Goal: Contribute content: Add original content to the website for others to see

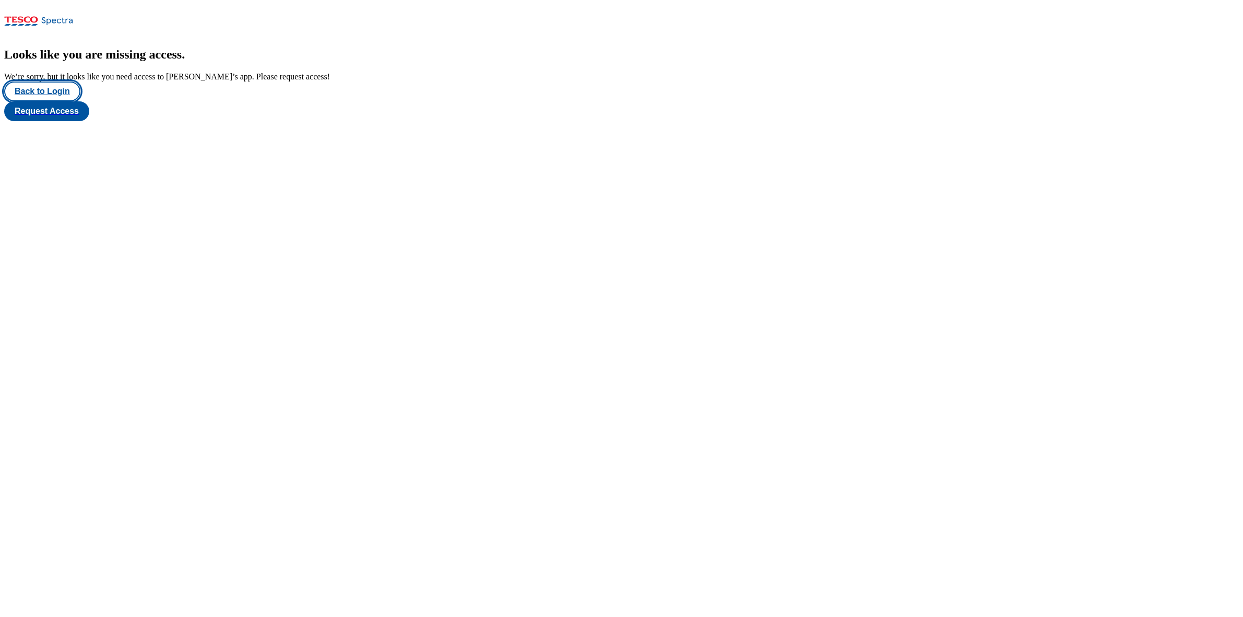
click at [56, 101] on button "Back to Login" at bounding box center [42, 91] width 76 height 20
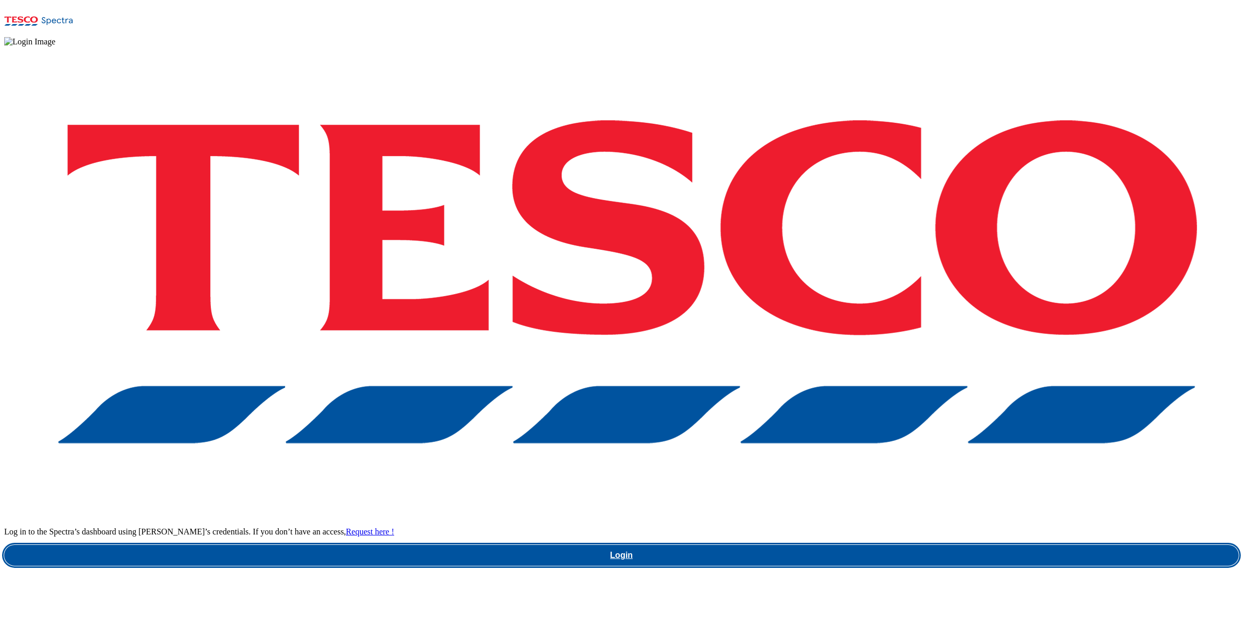
click at [931, 545] on link "Login" at bounding box center [621, 555] width 1235 height 21
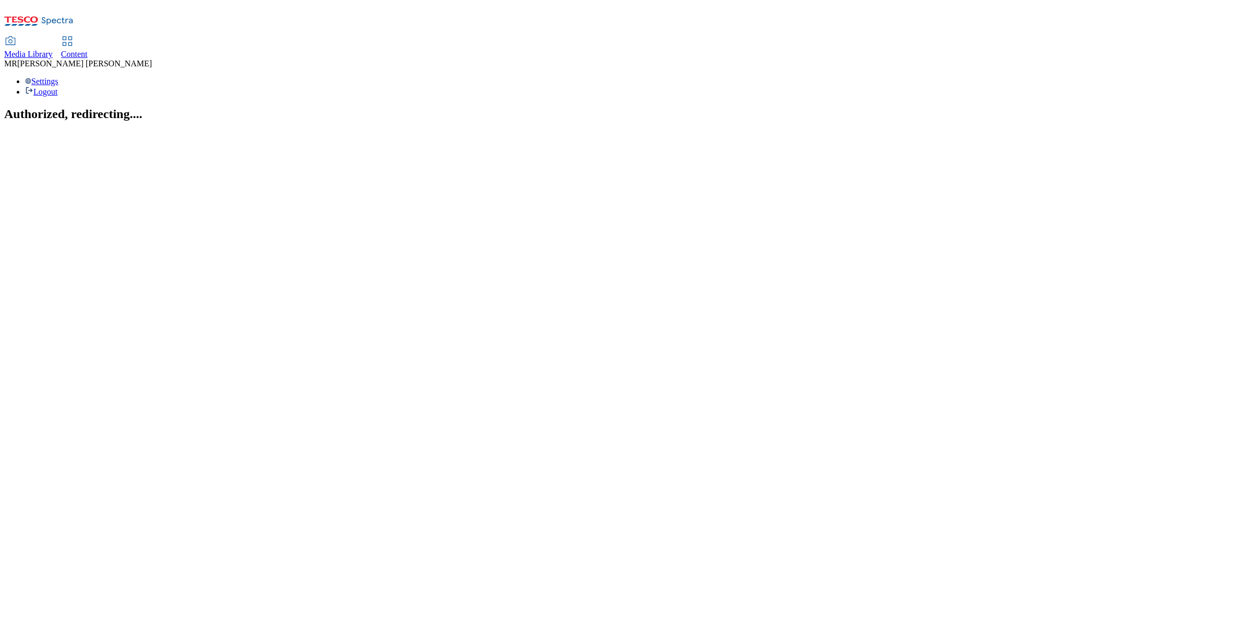
drag, startPoint x: 251, startPoint y: 25, endPoint x: 586, endPoint y: 18, distance: 335.3
click at [88, 50] on div "Content" at bounding box center [74, 54] width 27 height 9
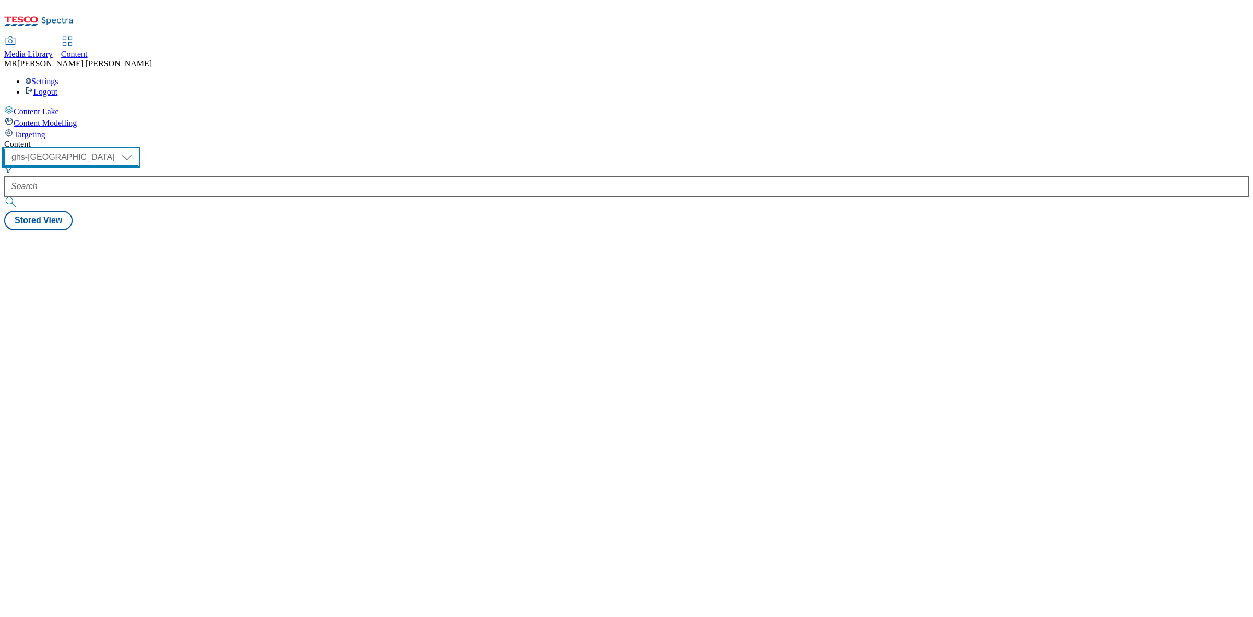
click at [138, 149] on select "ghs-roi ghs-uk" at bounding box center [71, 157] width 134 height 17
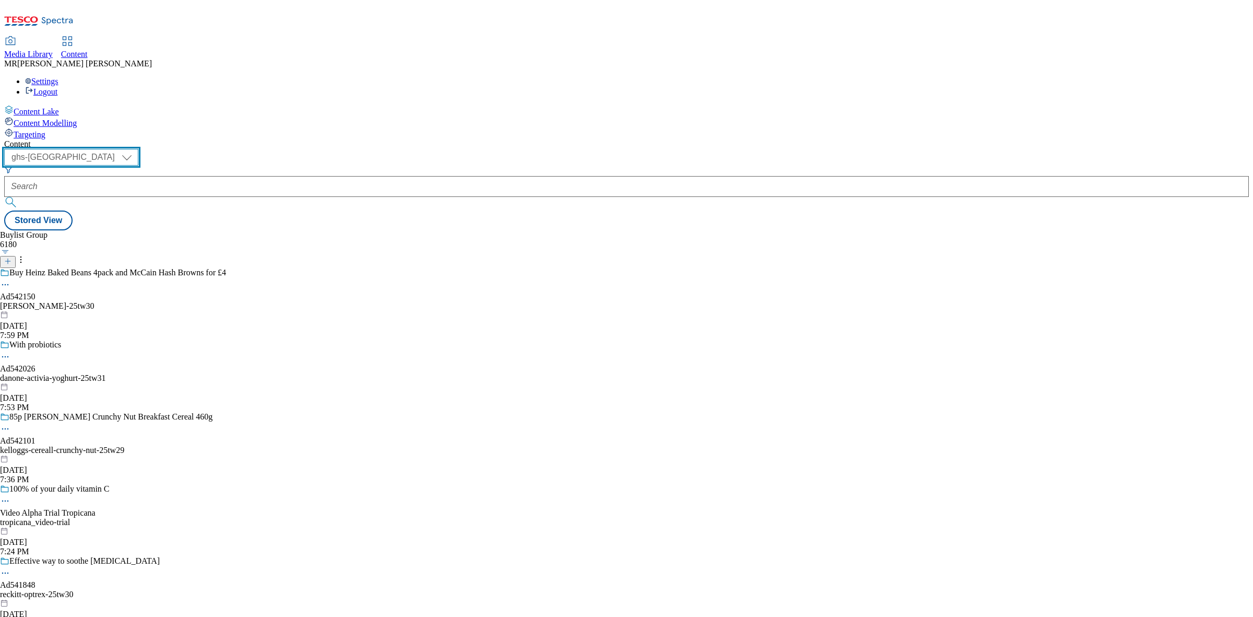
select select "ghs-roi"
click at [136, 149] on select "ghs-roi ghs-uk" at bounding box center [71, 157] width 134 height 17
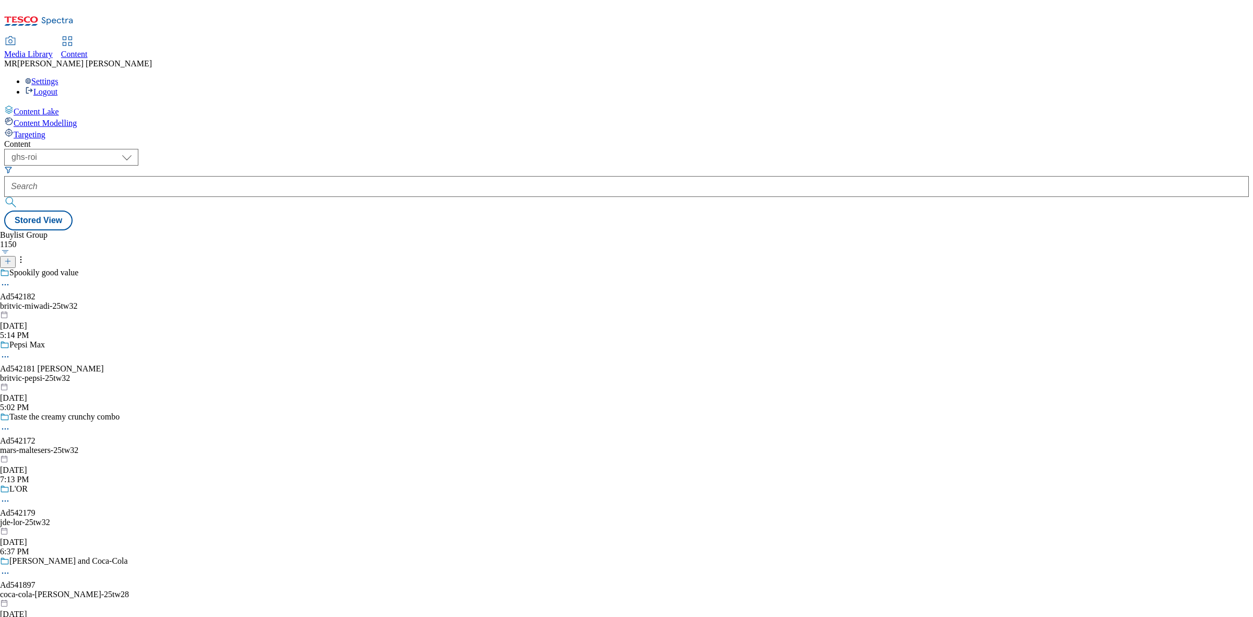
click at [11, 257] on icon at bounding box center [7, 260] width 7 height 7
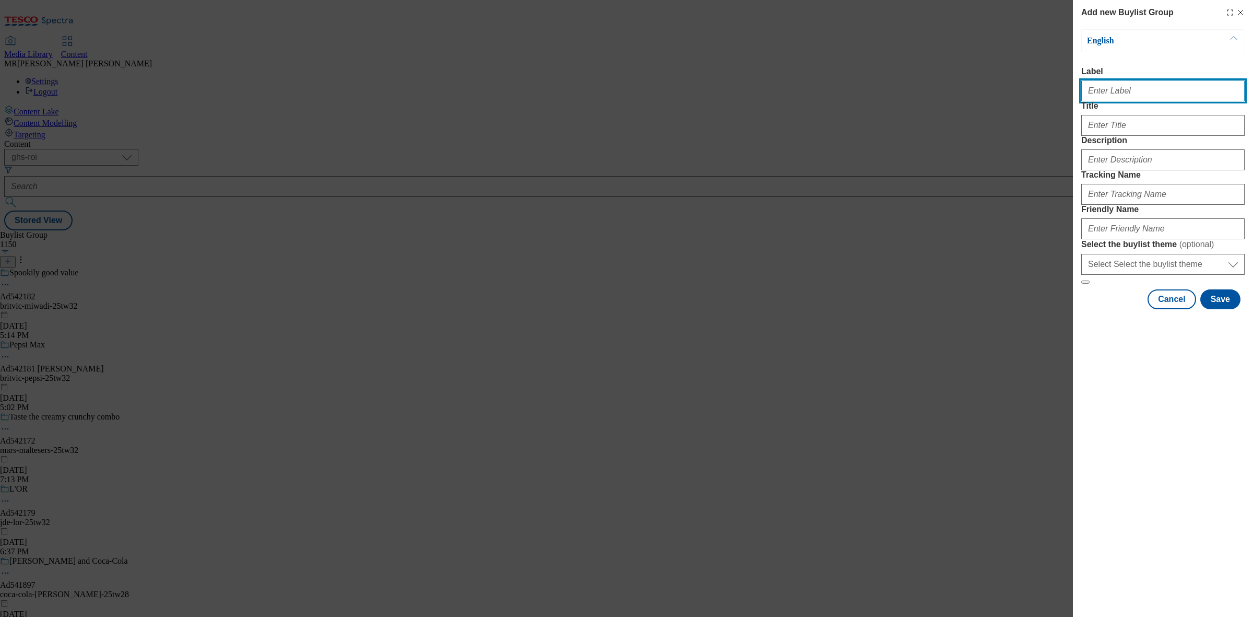
click at [1114, 95] on input "Label" at bounding box center [1162, 90] width 163 height 21
paste input "542105"
type input "Ad542105"
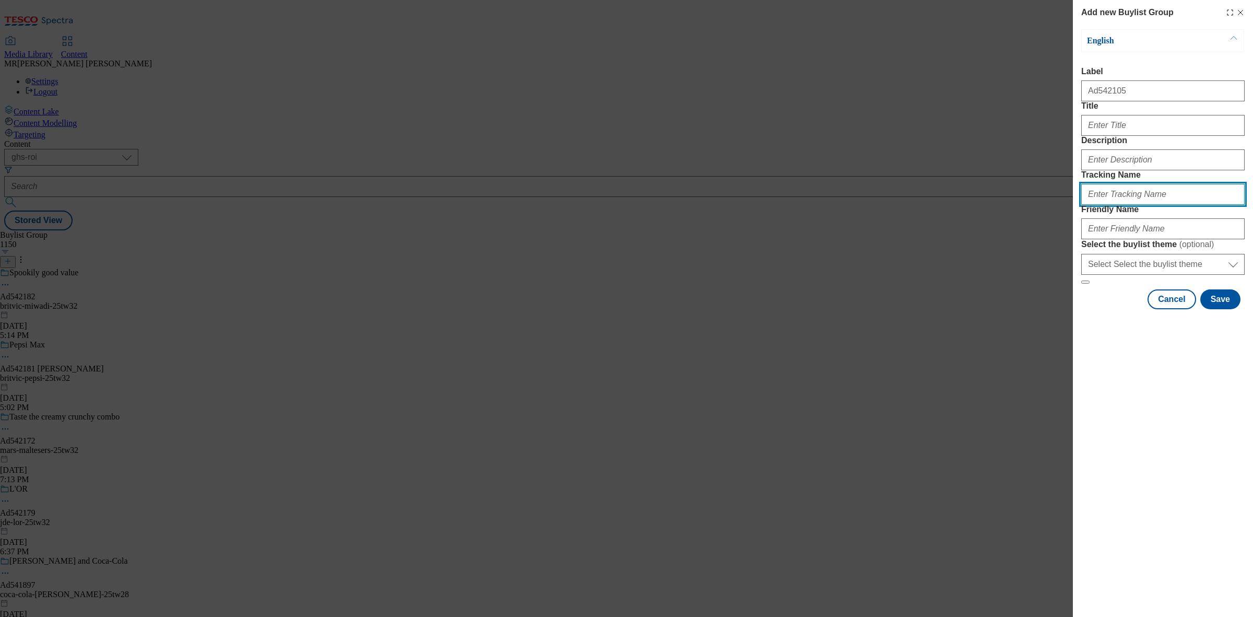
click at [1101, 205] on input "Tracking Name" at bounding box center [1162, 194] width 163 height 21
paste input "542105"
type input "Dh_AD542105"
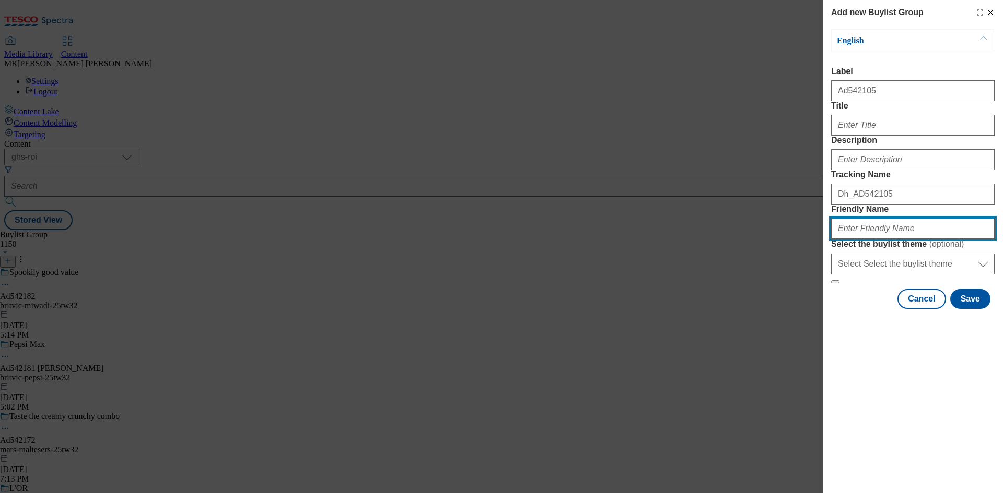
click at [852, 239] on input "Friendly Name" at bounding box center [912, 228] width 163 height 21
type input "unilever-surf-25tw32"
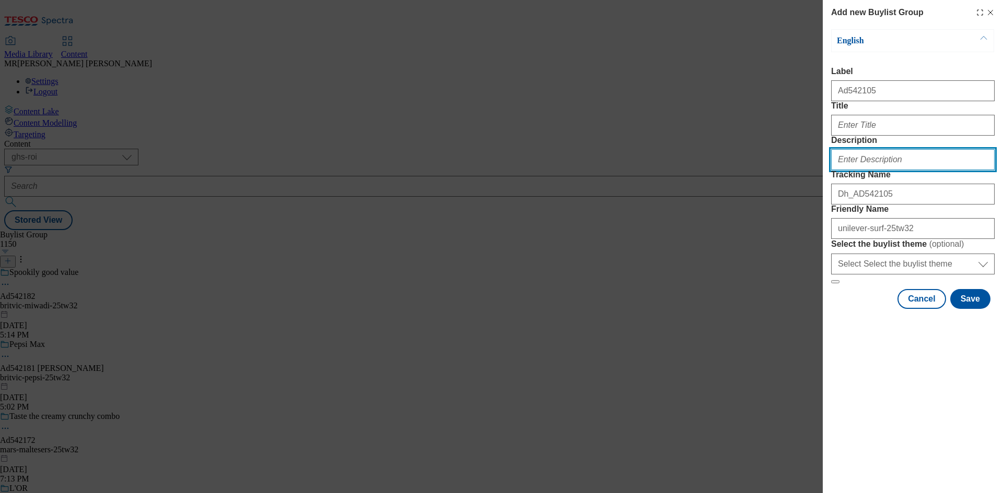
click at [869, 170] on input "Description" at bounding box center [912, 159] width 163 height 21
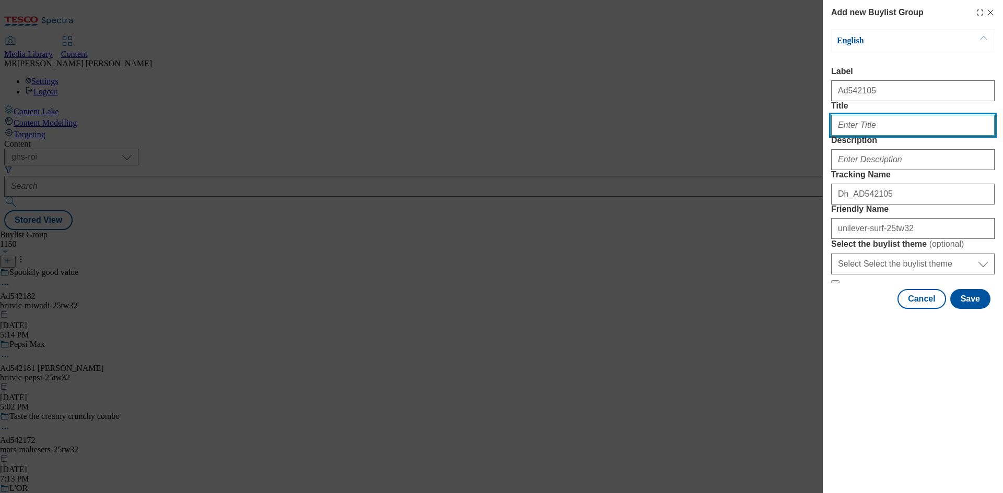
click at [864, 136] on input "Title" at bounding box center [912, 125] width 163 height 21
type input "Enjoy fabulous fragrance in a short cycle"
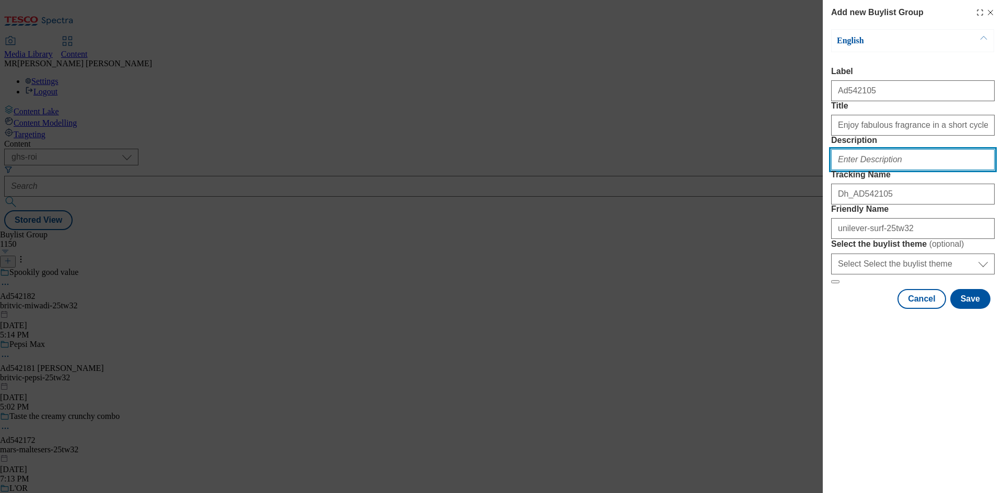
click at [889, 170] on input "Description" at bounding box center [912, 159] width 163 height 21
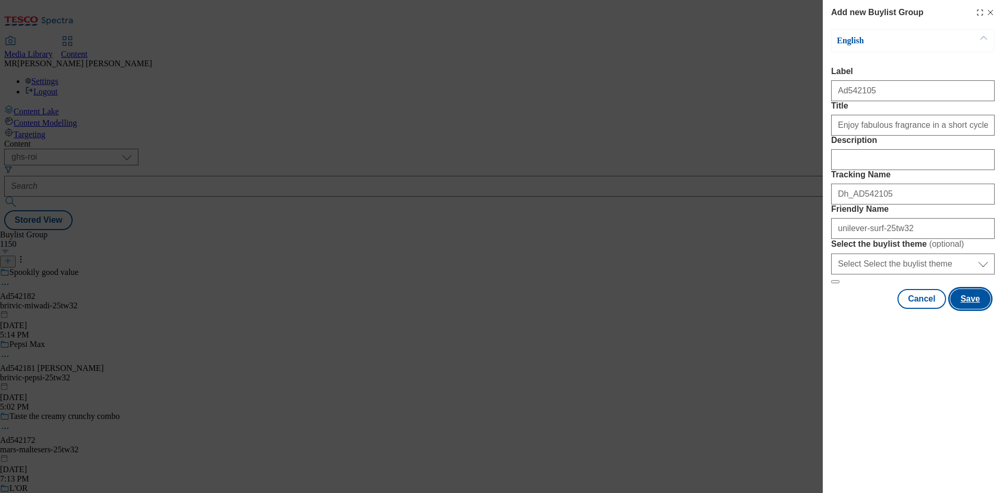
click at [975, 309] on button "Save" at bounding box center [970, 299] width 40 height 20
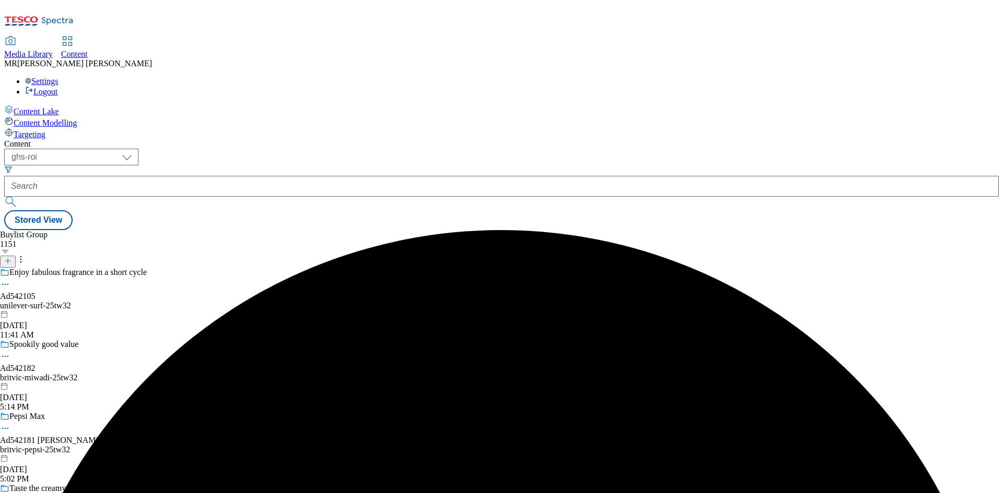
click at [147, 268] on div "Enjoy fabulous fragrance in a short cycle" at bounding box center [73, 280] width 147 height 24
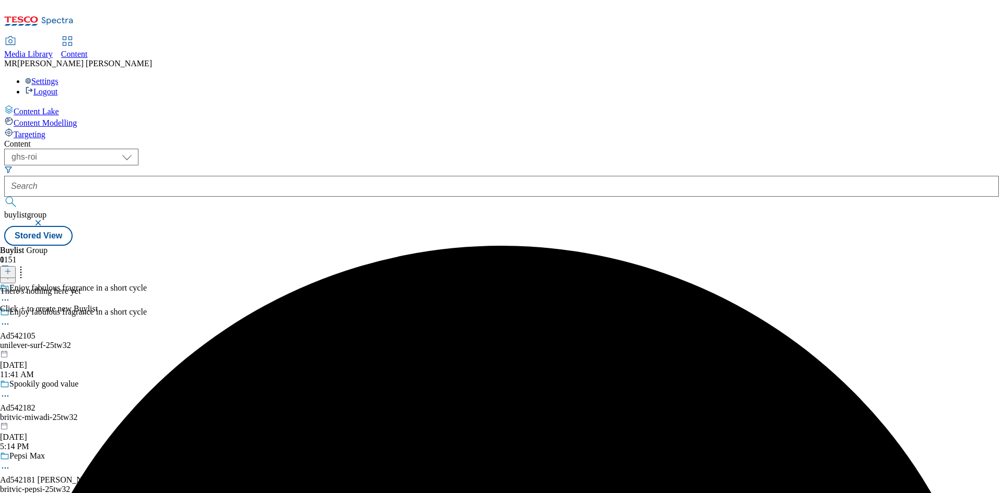
click at [8, 269] on line at bounding box center [8, 271] width 0 height 5
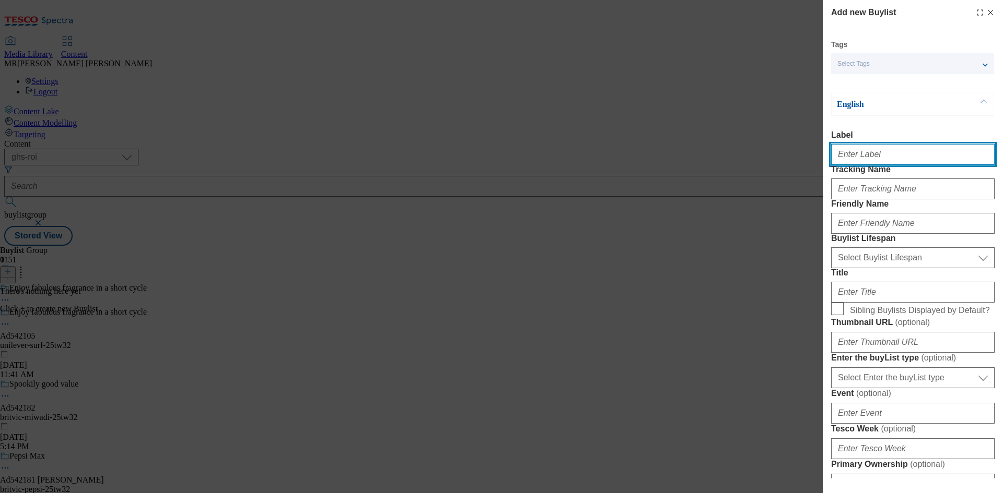
click at [875, 155] on input "Label" at bounding box center [912, 154] width 163 height 21
paste input "542105"
type input "Ad542105"
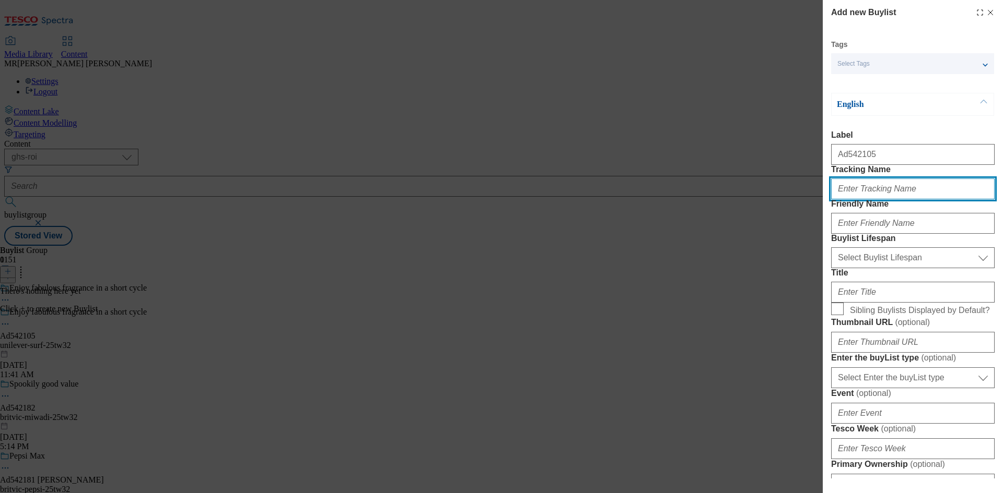
click at [861, 199] on input "Tracking Name" at bounding box center [912, 189] width 163 height 21
paste input "542105"
click at [850, 199] on input "DH_542105" at bounding box center [912, 189] width 163 height 21
type input "DH_AD542105"
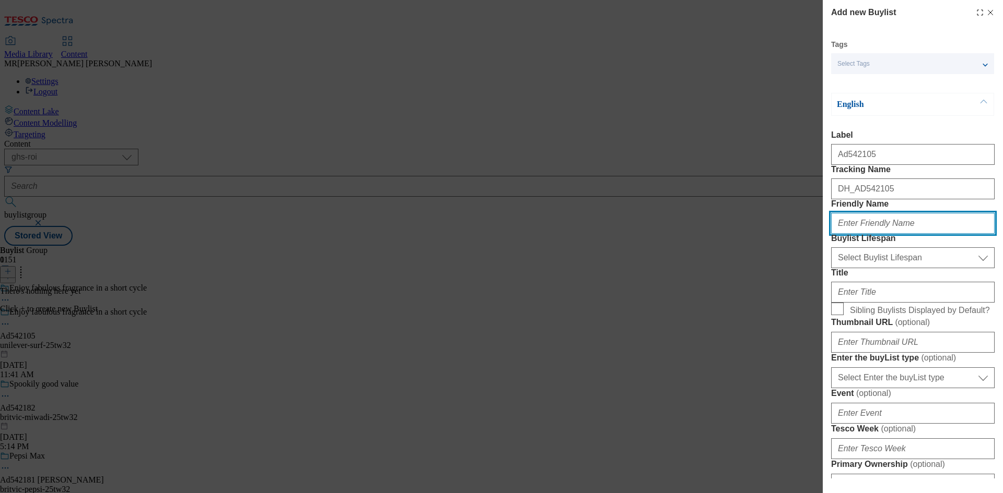
click at [858, 234] on input "Friendly Name" at bounding box center [912, 223] width 163 height 21
type input "unilever"
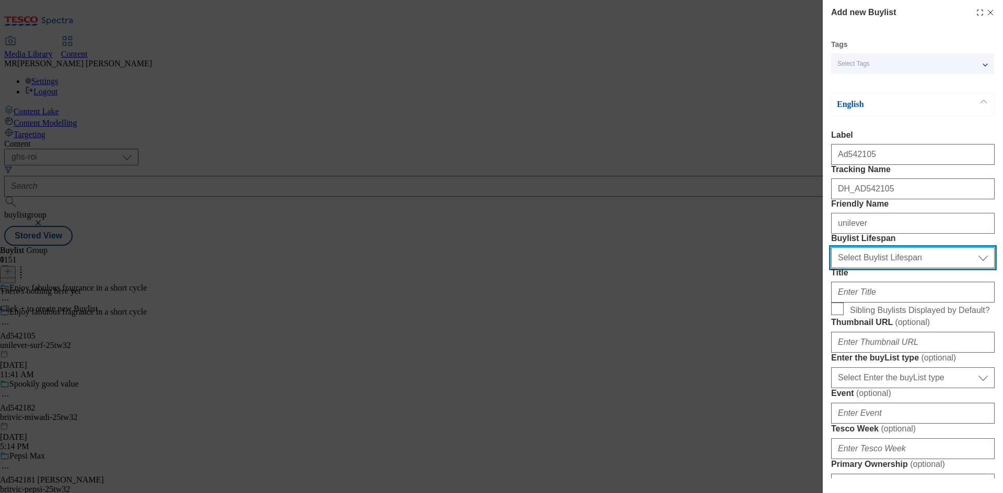
click at [884, 268] on select "Select Buylist Lifespan evergreen seasonal tactical" at bounding box center [912, 258] width 163 height 21
select select "tactical"
click at [831, 268] on select "Select Buylist Lifespan evergreen seasonal tactical" at bounding box center [912, 258] width 163 height 21
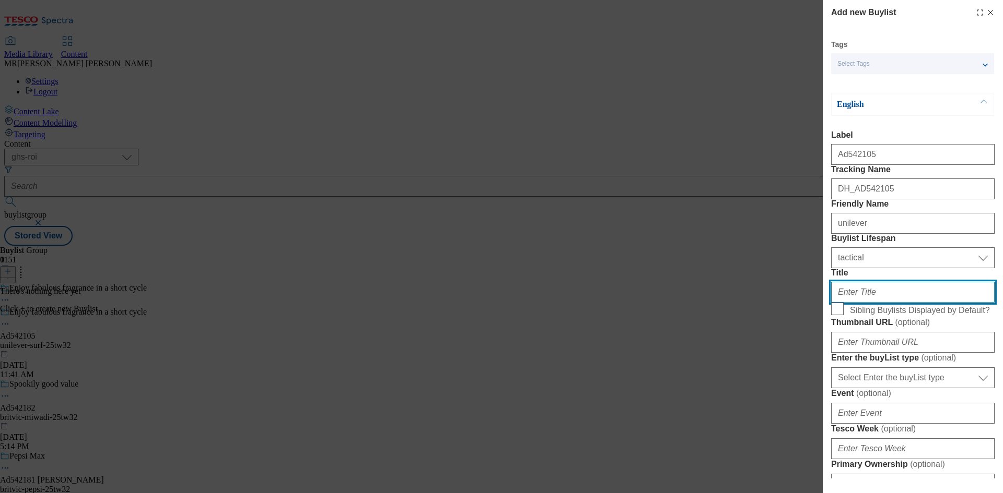
click at [858, 303] on input "Title" at bounding box center [912, 292] width 163 height 21
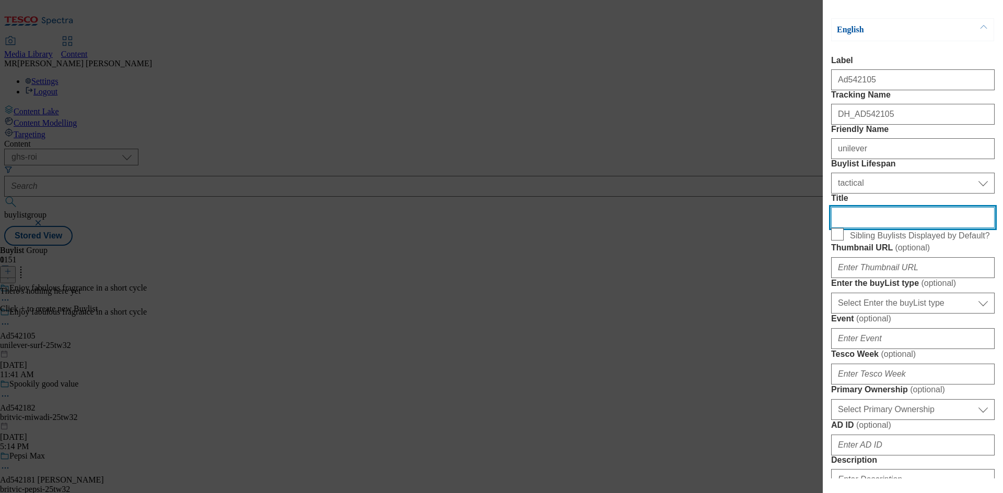
scroll to position [209, 0]
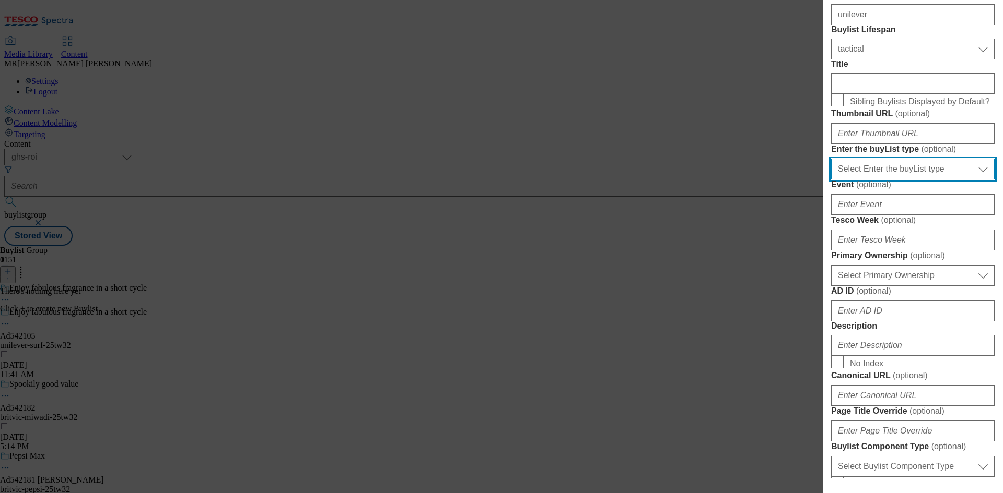
click at [878, 180] on select "Select Enter the buyList type event supplier funded long term >4 weeks supplier…" at bounding box center [912, 169] width 163 height 21
select select "supplier funded short term 1-3 weeks"
click at [831, 180] on select "Select Enter the buyList type event supplier funded long term >4 weeks supplier…" at bounding box center [912, 169] width 163 height 21
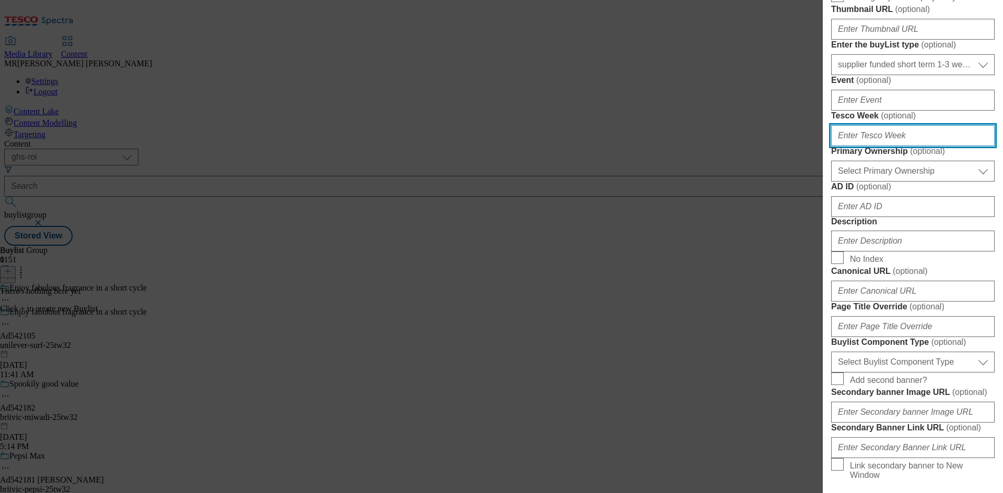
click at [870, 146] on input "Tesco Week ( optional )" at bounding box center [912, 135] width 163 height 21
paste input "32"
type input "32"
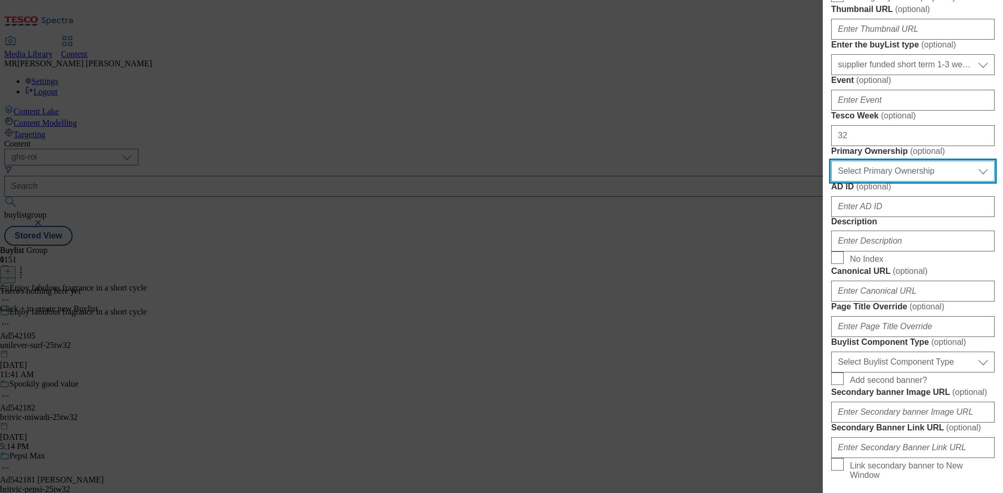
click at [868, 182] on select "Select Primary Ownership tesco dunnhumby" at bounding box center [912, 171] width 163 height 21
select select "dunnhumby"
click at [831, 182] on select "Select Primary Ownership tesco dunnhumby" at bounding box center [912, 171] width 163 height 21
click at [884, 217] on div "Modal" at bounding box center [912, 204] width 163 height 25
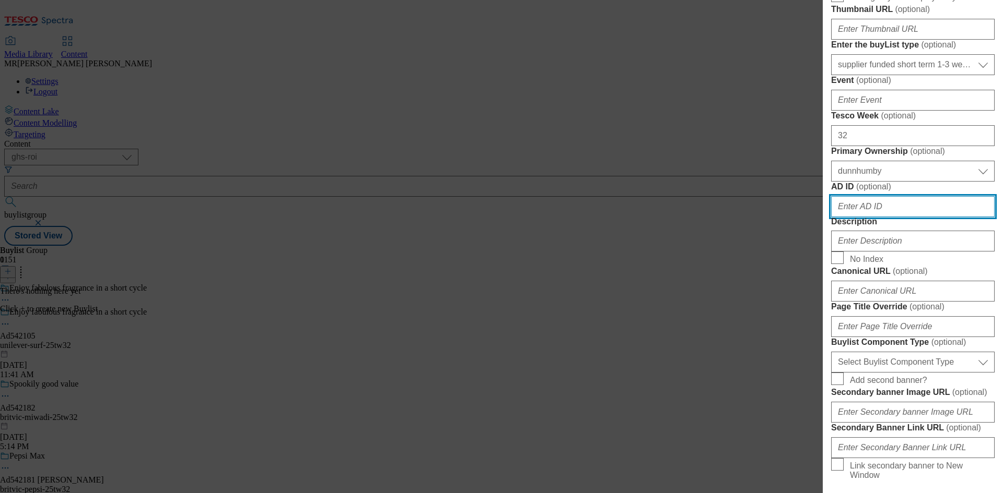
click at [876, 217] on input "AD ID ( optional )" at bounding box center [912, 206] width 163 height 21
paste input "542105"
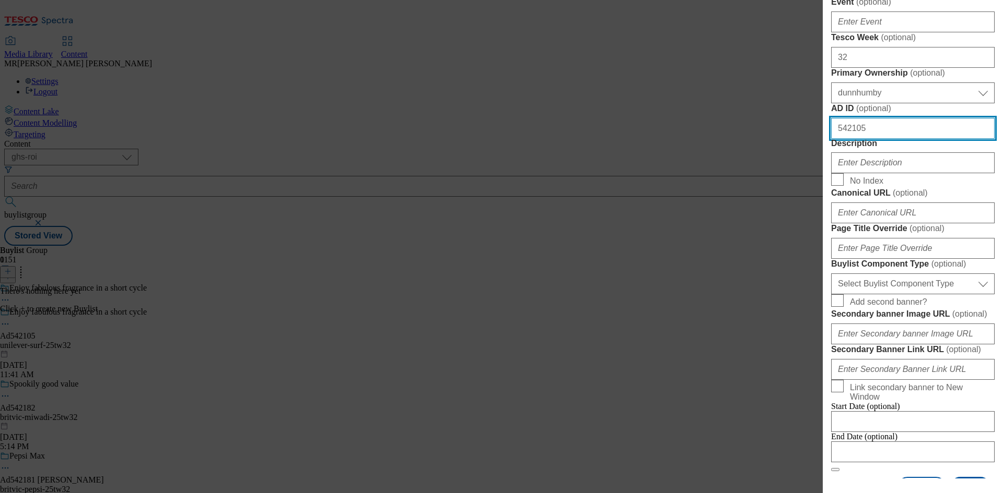
scroll to position [470, 0]
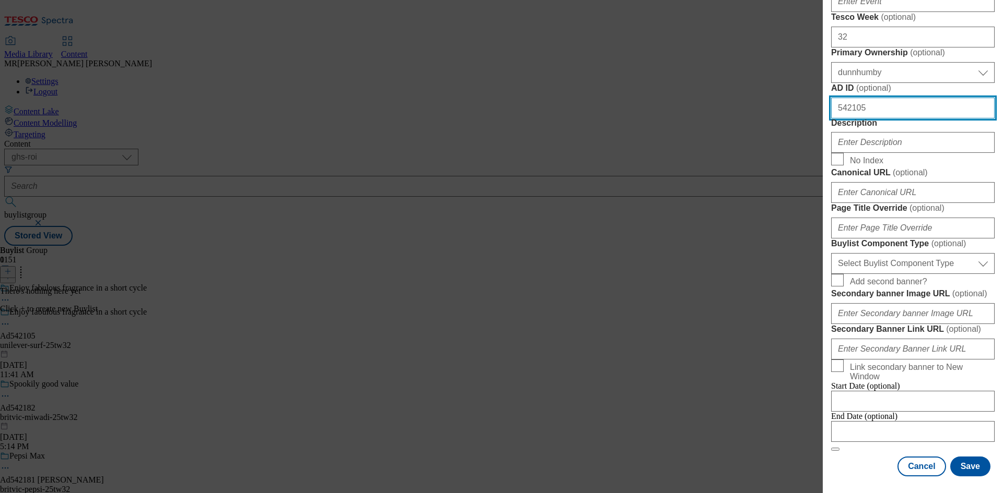
type input "542105"
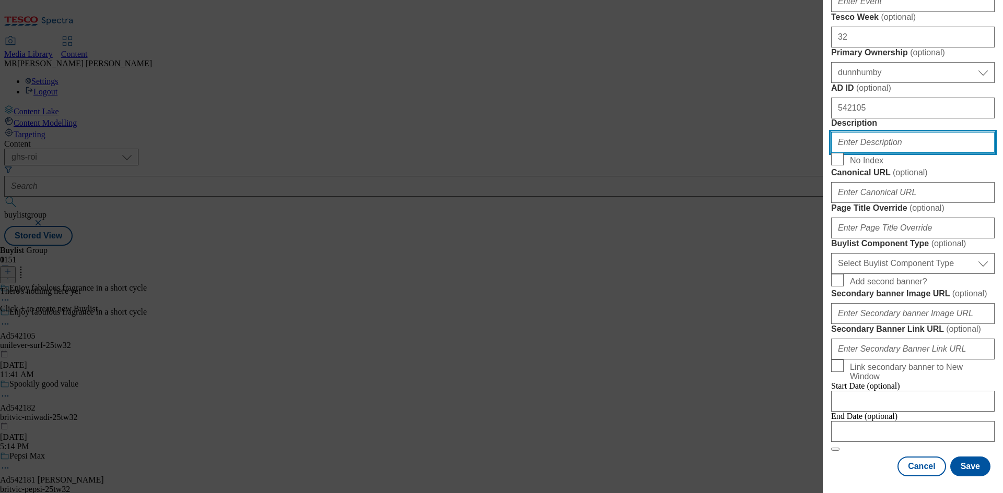
click at [870, 153] on input "Description" at bounding box center [912, 142] width 163 height 21
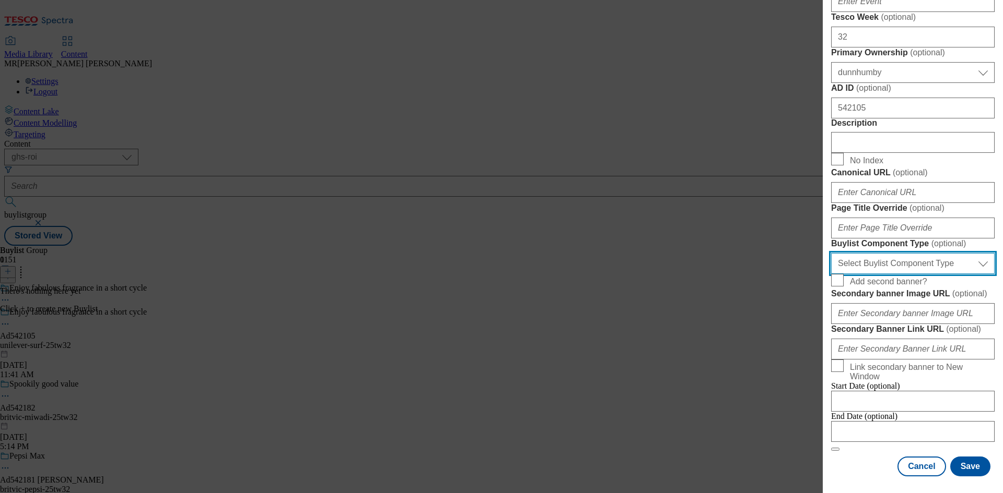
click at [868, 274] on select "Select Buylist Component Type Banner Competition Header Meal" at bounding box center [912, 263] width 163 height 21
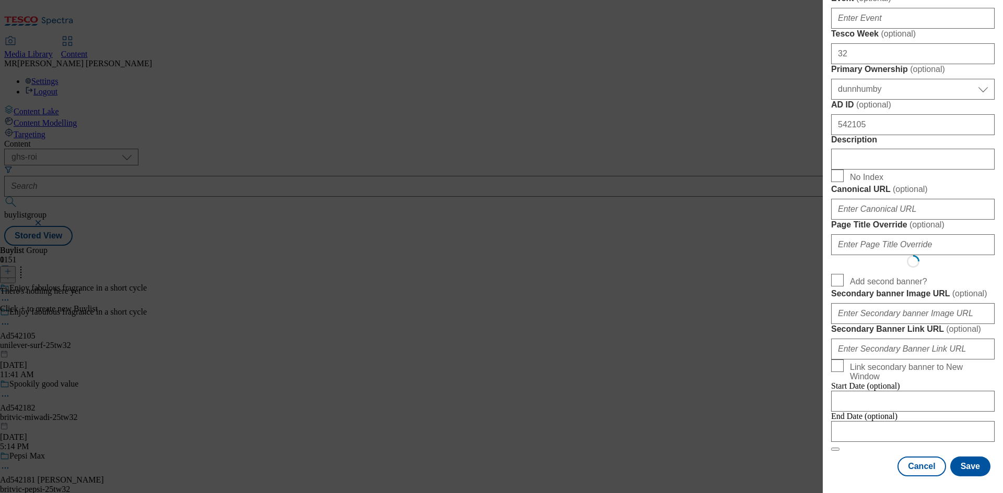
scroll to position [0, 0]
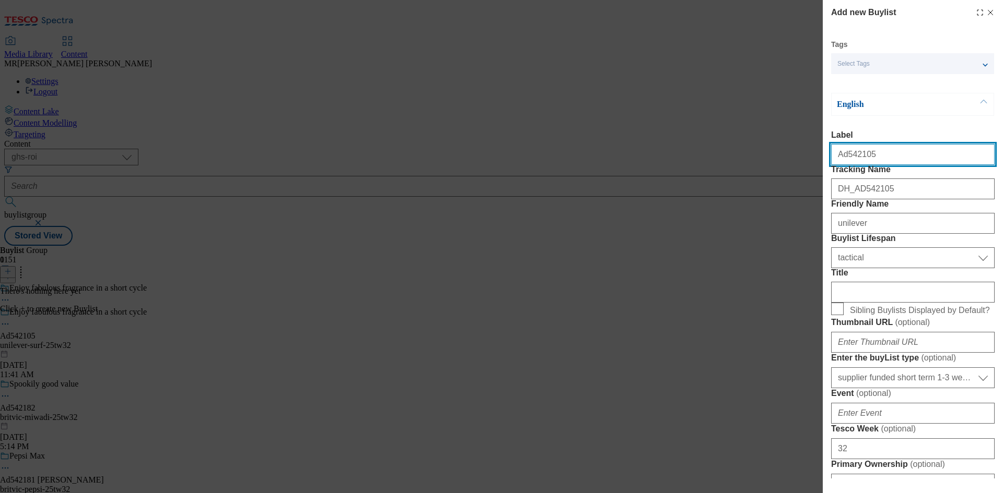
select select "Banner"
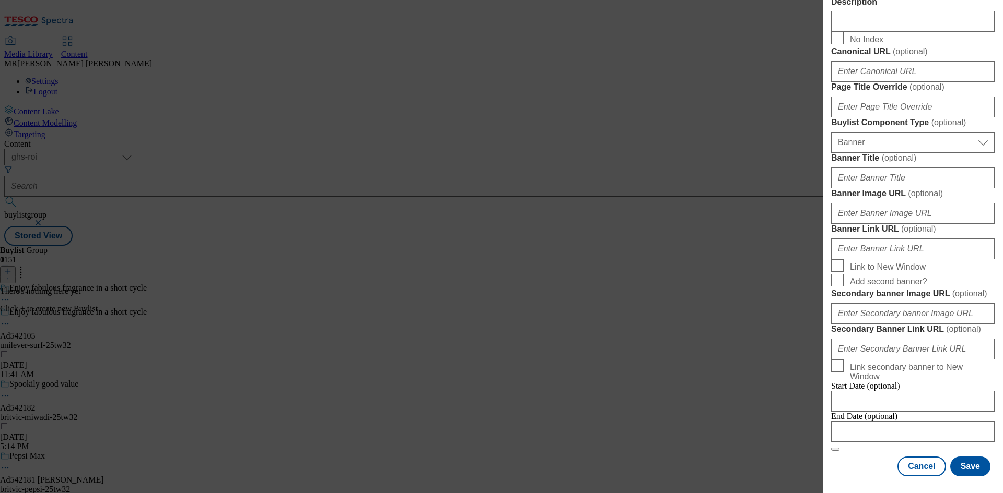
scroll to position [979, 0]
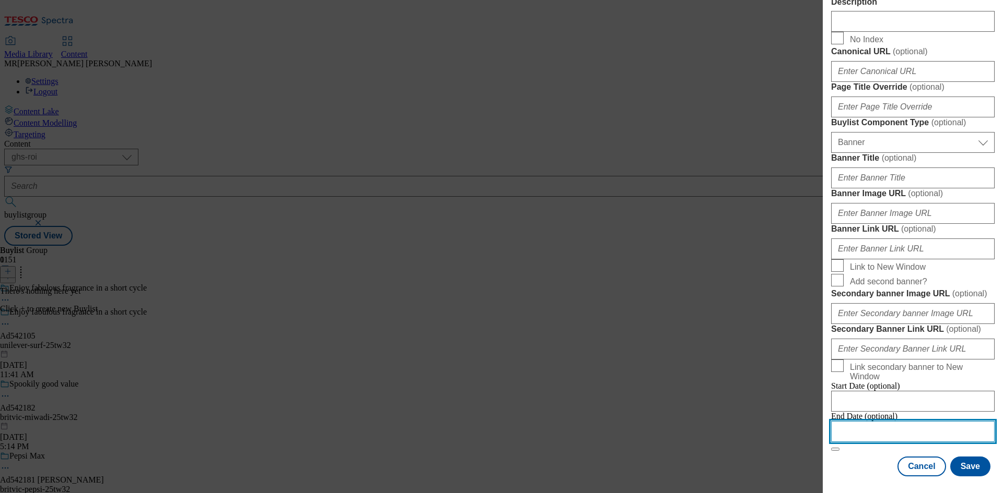
click at [864, 423] on input "Modal" at bounding box center [912, 431] width 163 height 21
select select "2025"
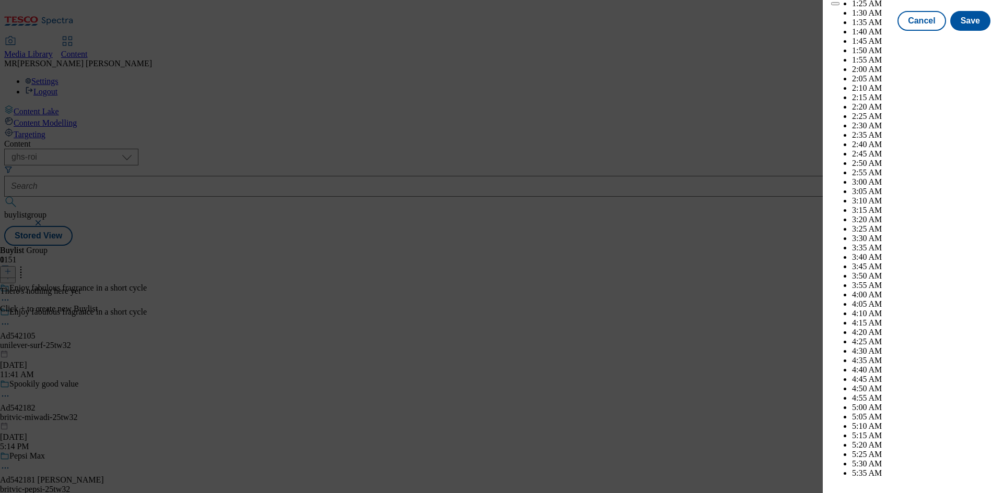
scroll to position [2695, 0]
select select "January"
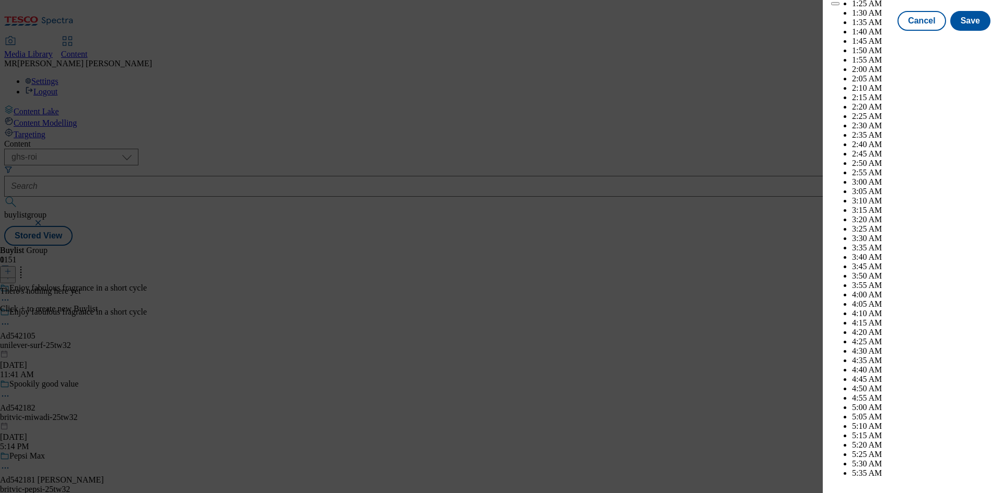
select select "2026"
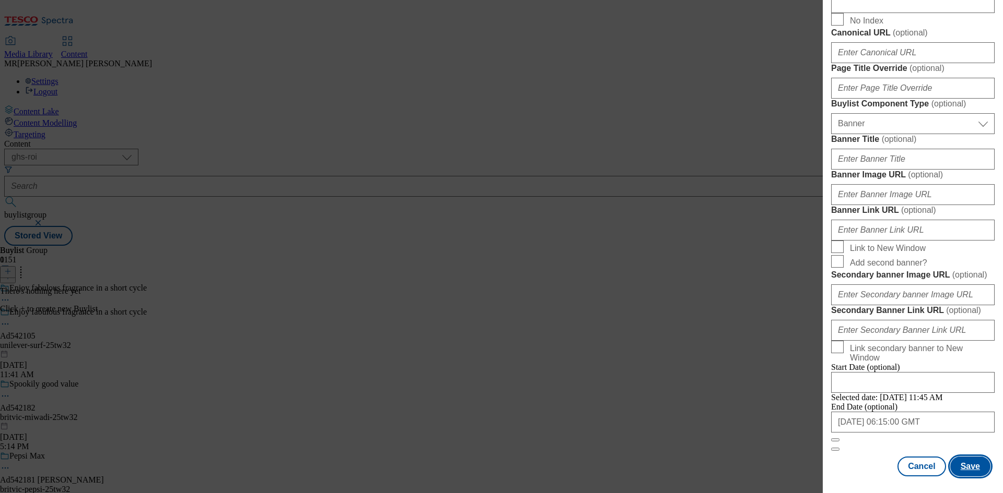
click at [966, 458] on button "Save" at bounding box center [970, 467] width 40 height 20
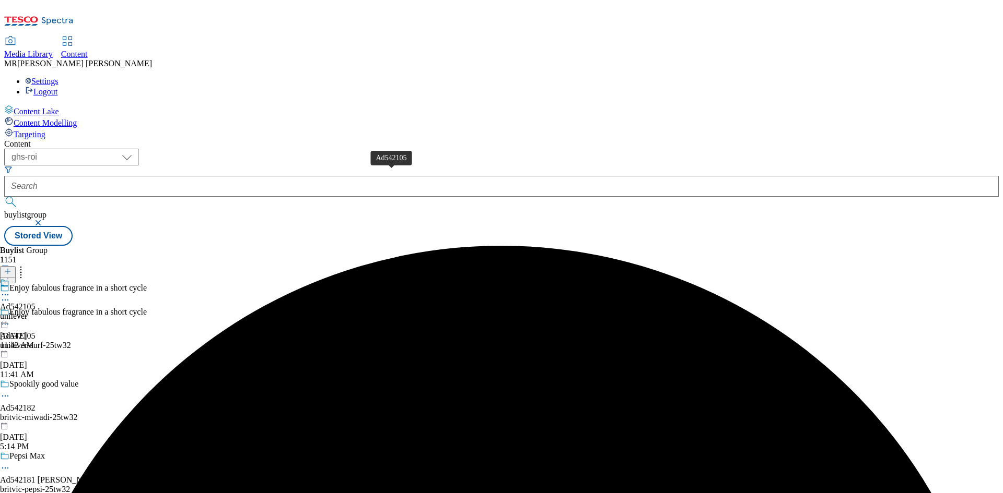
click at [36, 312] on div "unilever" at bounding box center [18, 316] width 36 height 9
click at [11, 268] on icon at bounding box center [7, 271] width 7 height 7
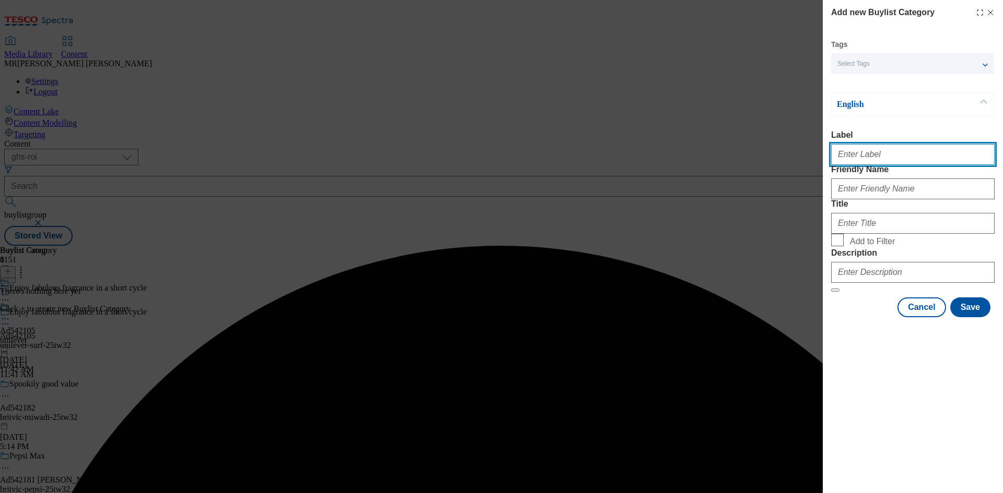
click at [863, 163] on input "Label" at bounding box center [912, 154] width 163 height 21
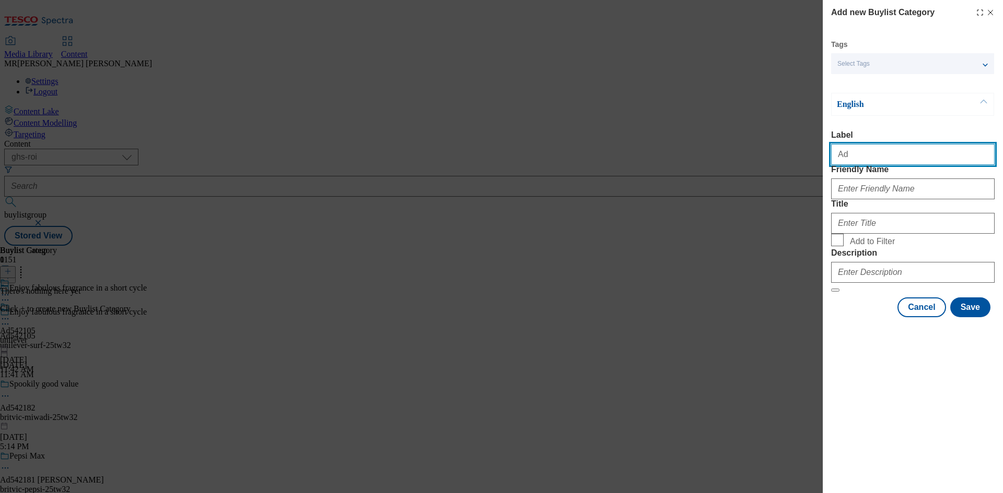
paste input "542105"
type input "Ad542105"
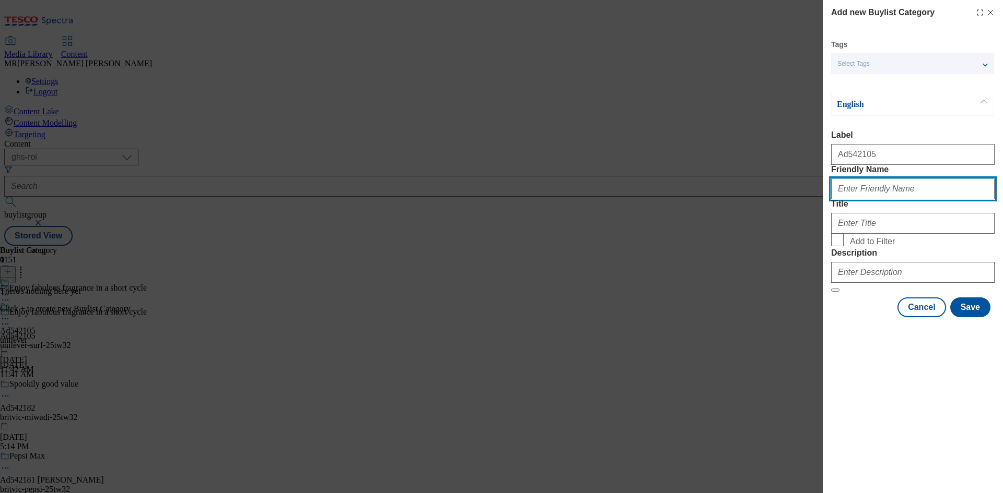
click at [849, 199] on input "Friendly Name" at bounding box center [912, 189] width 163 height 21
type input "unilever-surf"
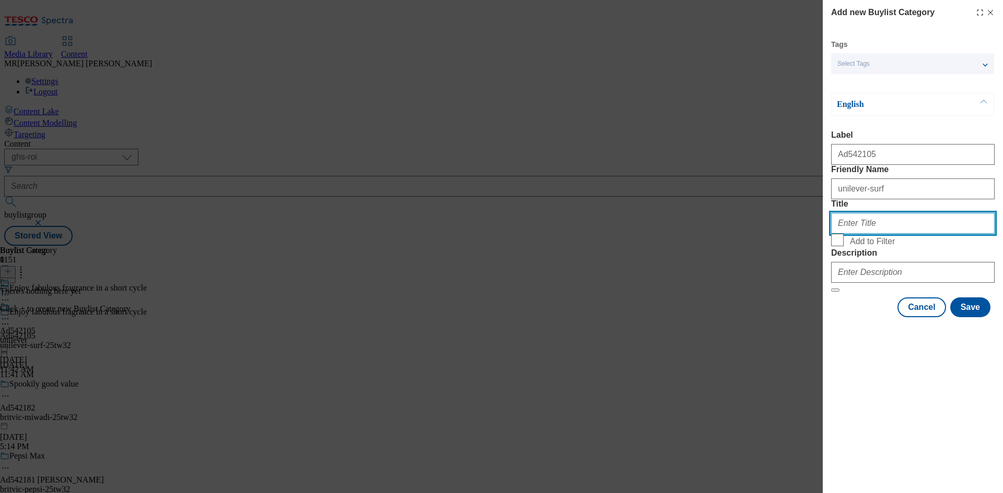
paste input "Unilever"
type input "Unilever"
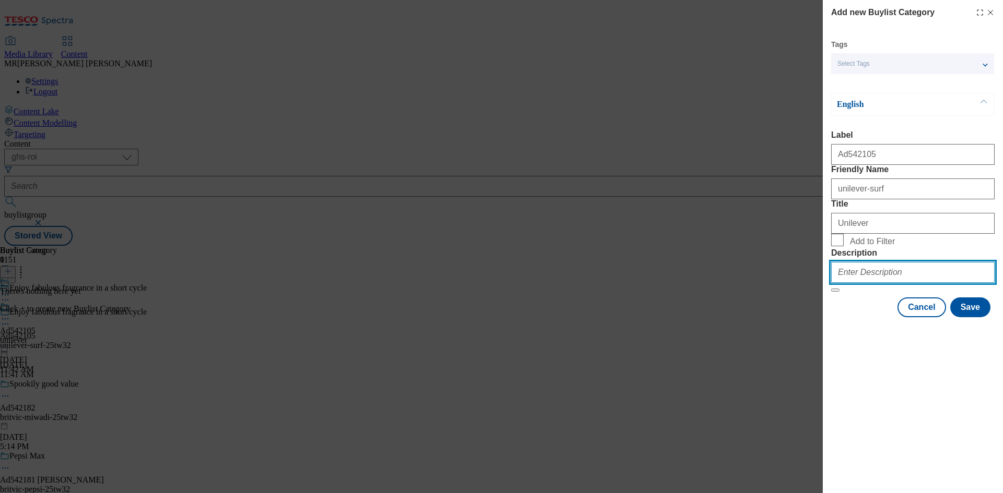
click at [865, 283] on input "Description" at bounding box center [912, 272] width 163 height 21
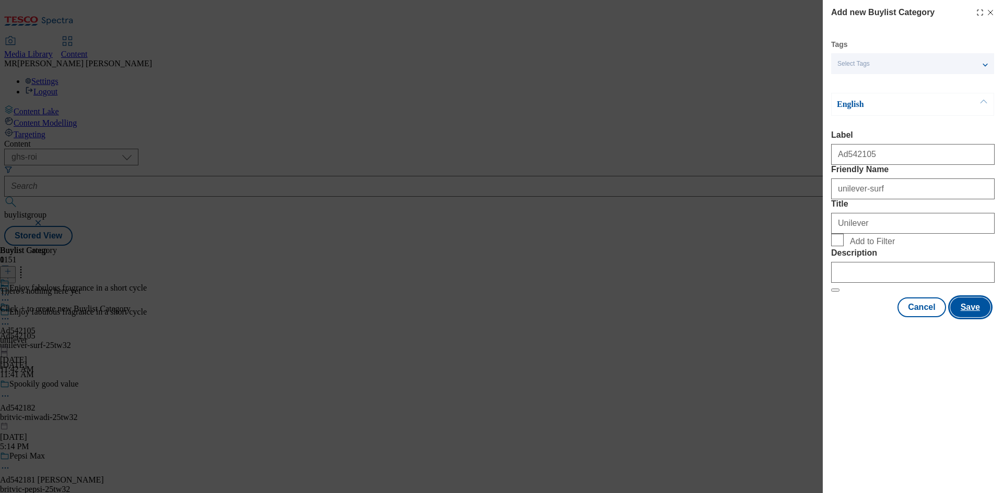
click at [968, 317] on button "Save" at bounding box center [970, 308] width 40 height 20
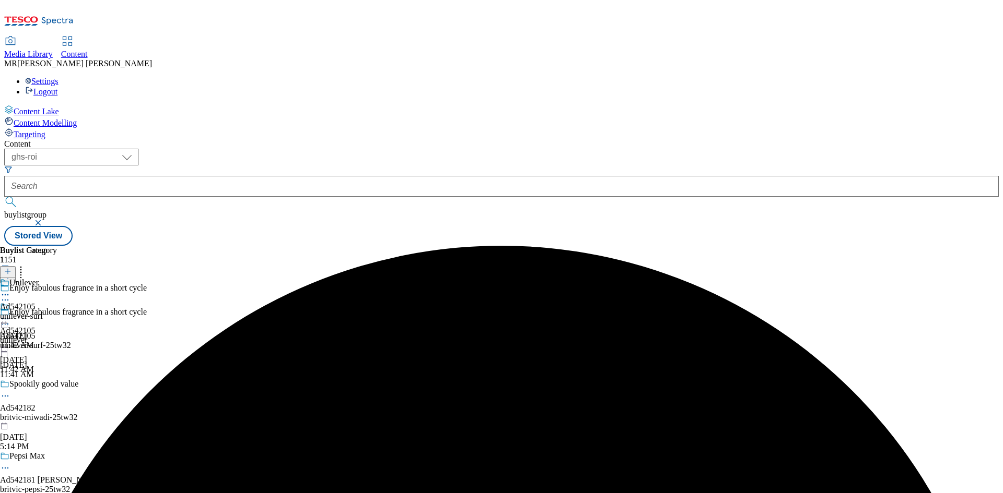
click at [57, 312] on div "unilever-surf" at bounding box center [28, 316] width 57 height 9
click at [11, 268] on icon at bounding box center [7, 271] width 7 height 7
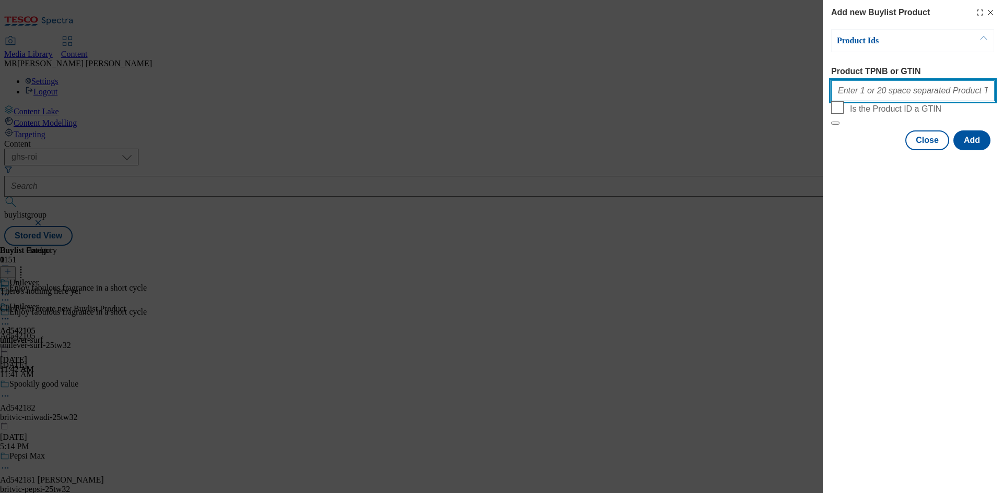
click at [872, 88] on input "Product TPNB or GTIN" at bounding box center [912, 90] width 163 height 21
paste input "96179742 96097493 96244377 96240970 96437368 93885498 91829080 91821353 9630920…"
type input "96179742 96097493 96244377 96240970 96437368 93885498 91829080 91821353 9630920…"
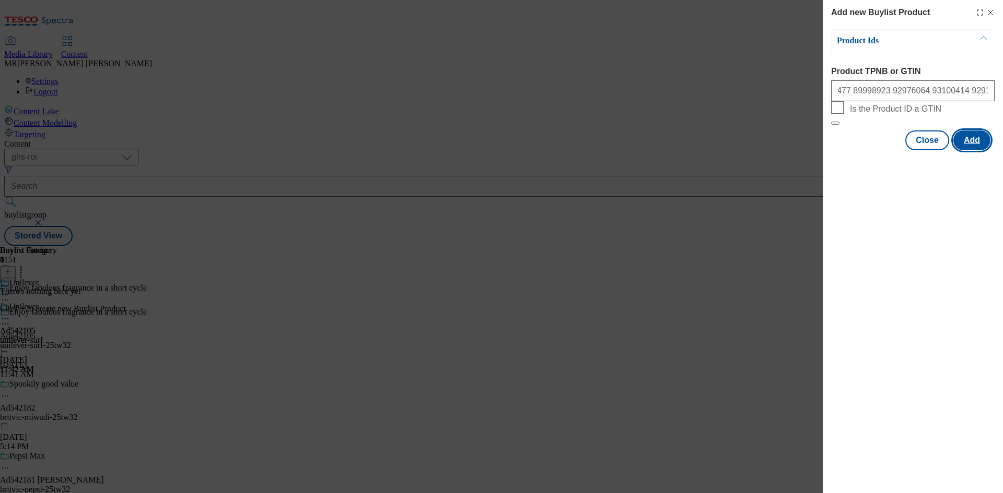
click at [961, 150] on button "Add" at bounding box center [971, 141] width 37 height 20
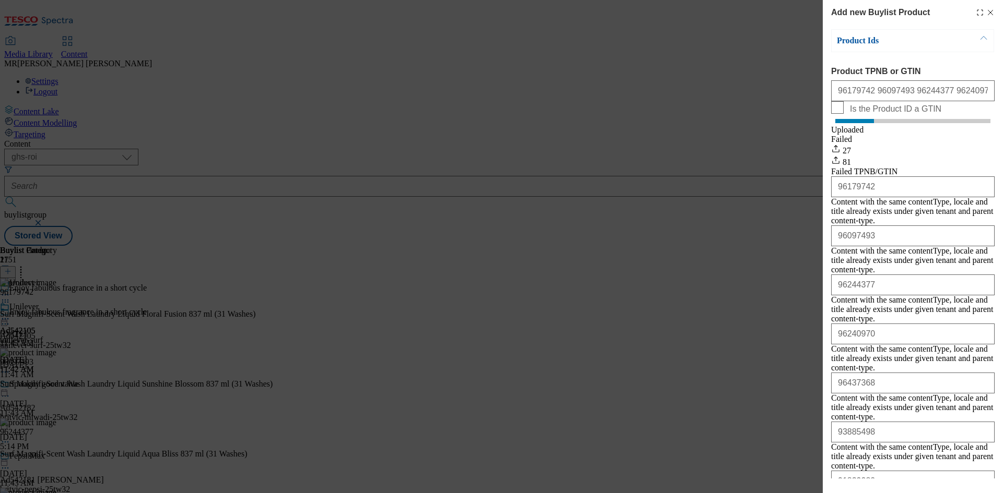
click at [983, 2] on div "Add new Buylist Product Product Ids Product TPNB or GTIN Is the Product ID a GT…" at bounding box center [912, 239] width 180 height 479
click at [983, 8] on div "Add new Buylist Product" at bounding box center [912, 12] width 163 height 13
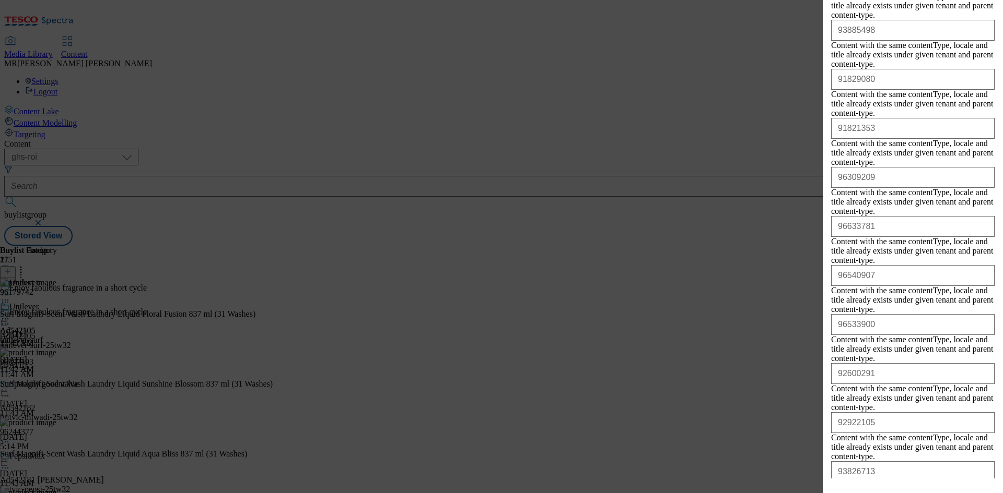
scroll to position [3106, 0]
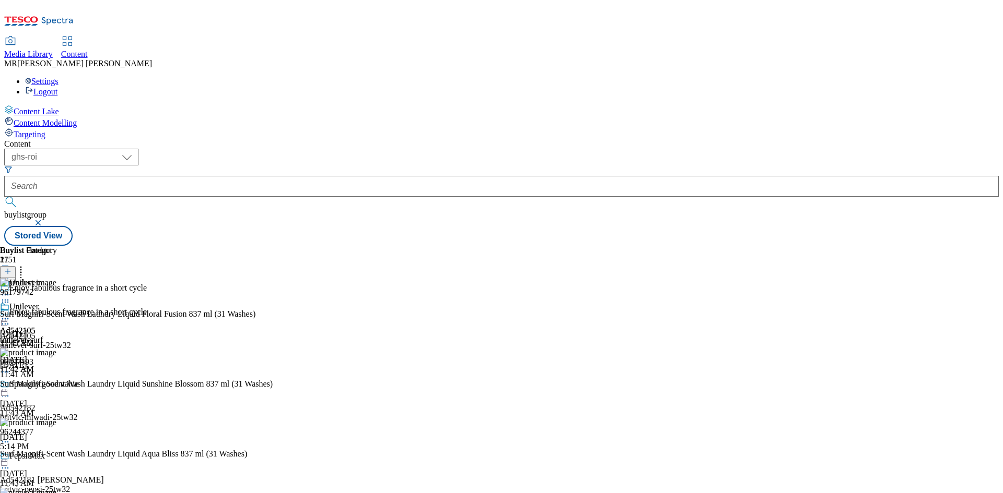
scroll to position [0, 0]
click at [10, 314] on icon at bounding box center [5, 319] width 10 height 10
click at [57, 385] on span "Preview" at bounding box center [44, 389] width 25 height 8
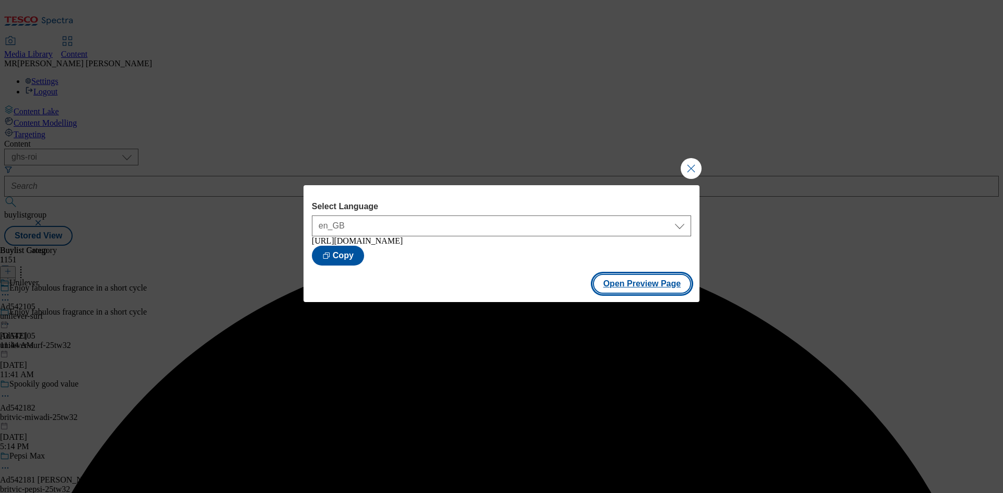
click at [654, 285] on button "Open Preview Page" at bounding box center [642, 284] width 99 height 20
click at [688, 166] on button "Close Modal" at bounding box center [690, 168] width 21 height 21
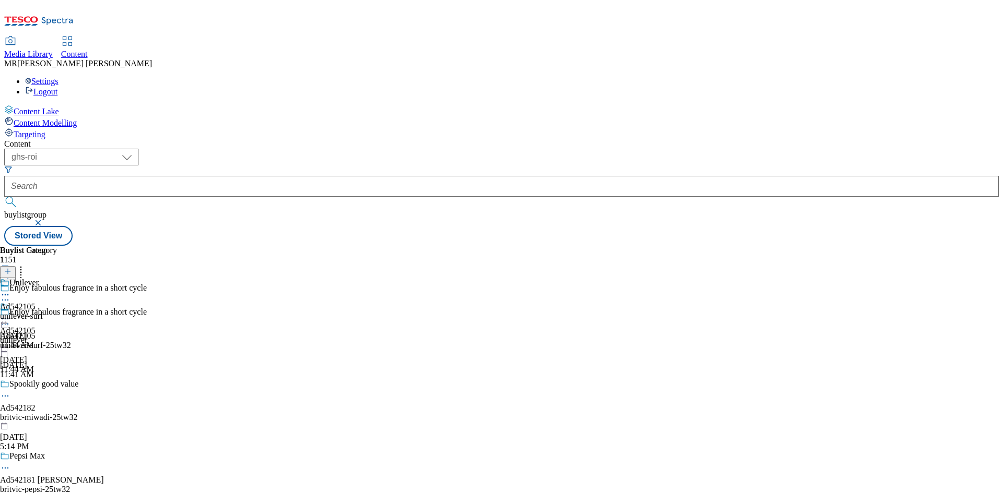
click at [10, 319] on icon at bounding box center [5, 324] width 10 height 10
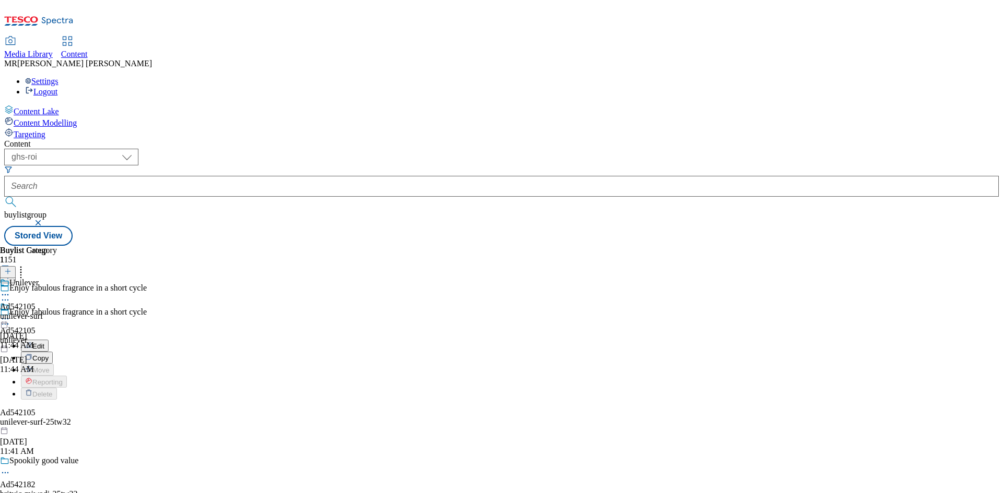
click at [49, 340] on button "Edit" at bounding box center [35, 346] width 28 height 12
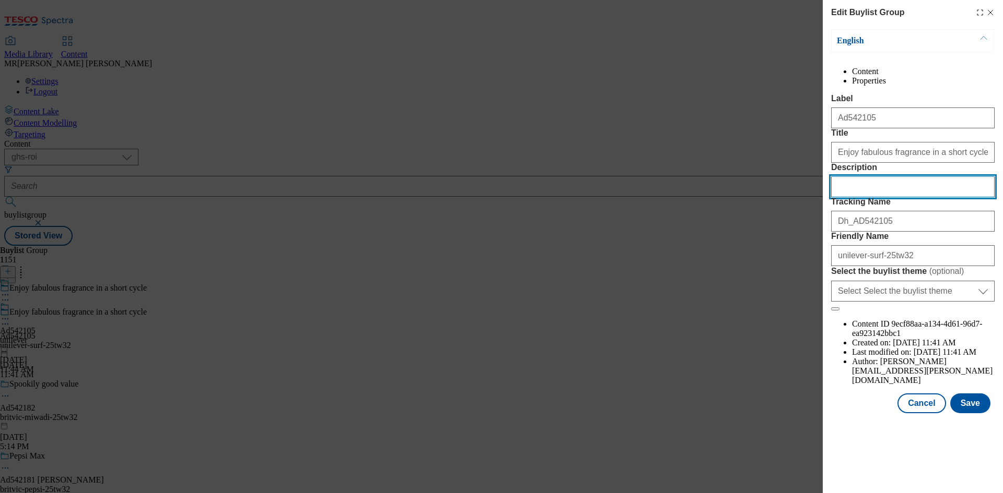
click at [846, 197] on input "Description" at bounding box center [912, 186] width 163 height 21
paste input "Surf Magnifi-Scent Wash Floral Fusion Laundry Detergent 31 Washes 837ml"
type input "Surf Magnifi-Scent Wash Floral Fusion Laundry Detergent 31 Washes 837ml"
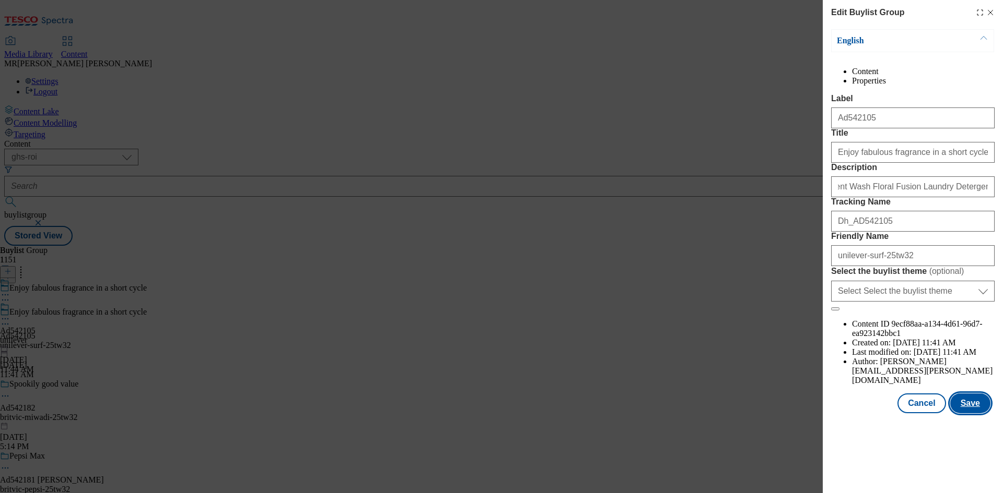
click at [963, 414] on button "Save" at bounding box center [970, 404] width 40 height 20
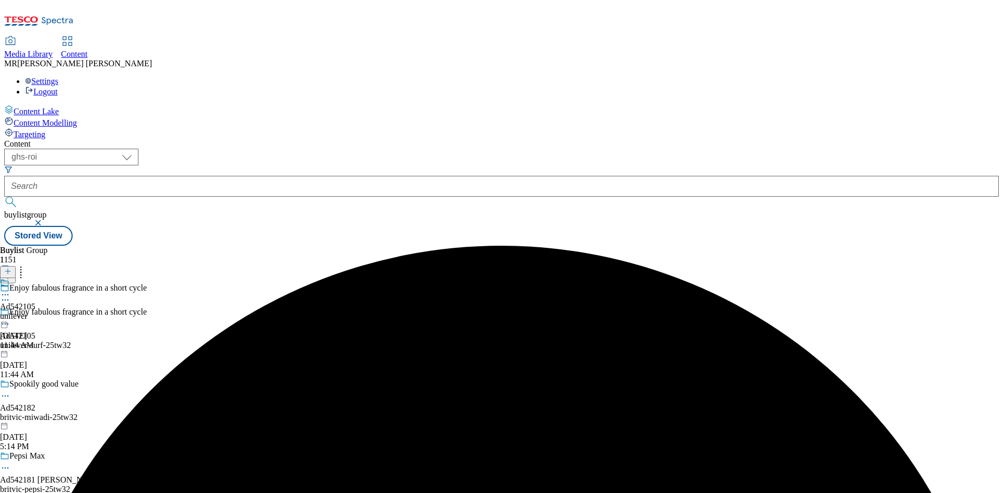
click at [10, 290] on icon at bounding box center [5, 295] width 10 height 10
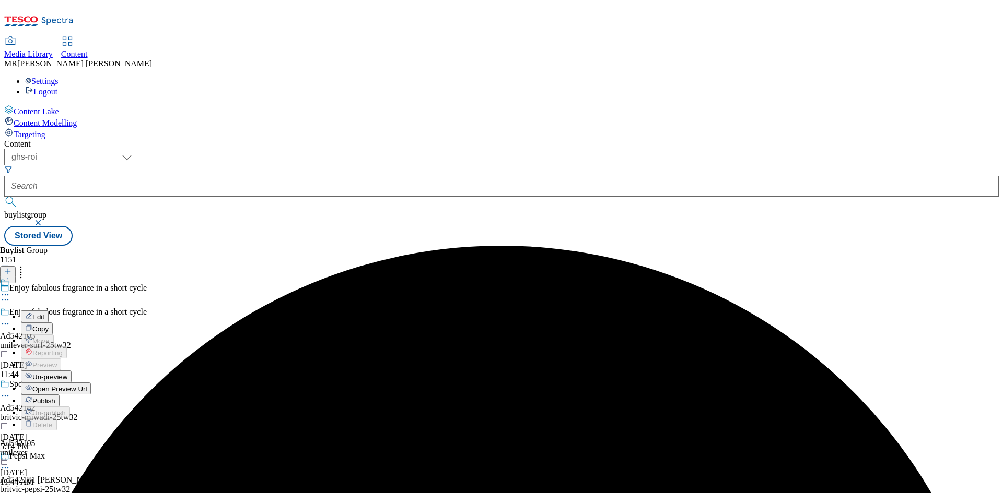
click at [44, 313] on span "Edit" at bounding box center [38, 317] width 12 height 8
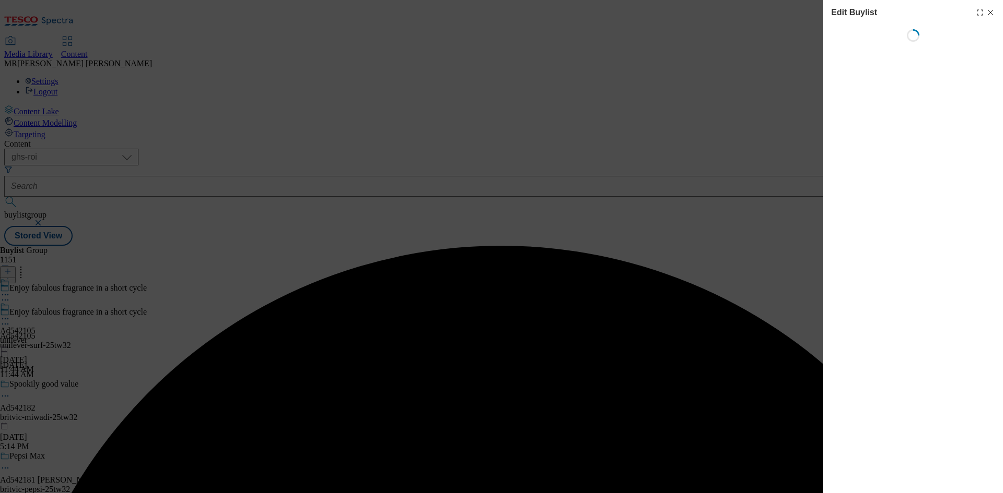
select select "tactical"
select select "supplier funded short term 1-3 weeks"
select select "dunnhumby"
select select "Banner"
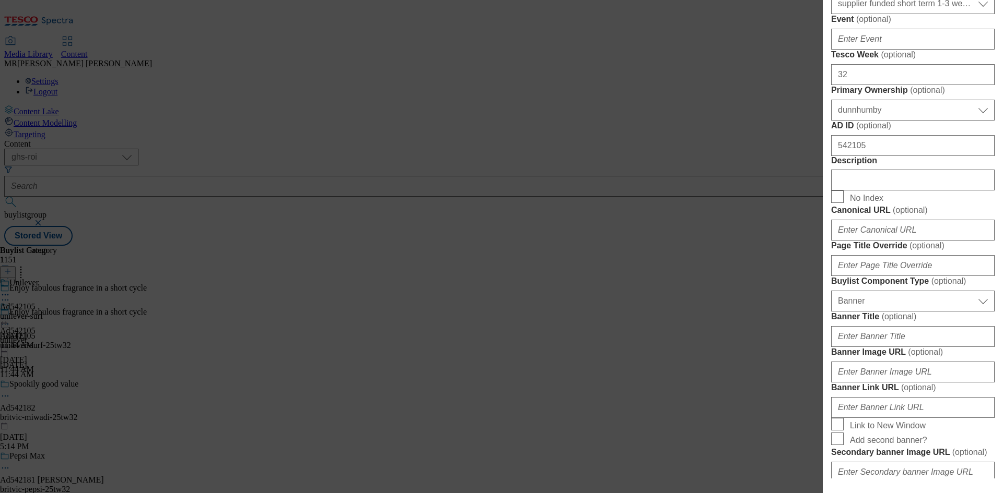
scroll to position [522, 0]
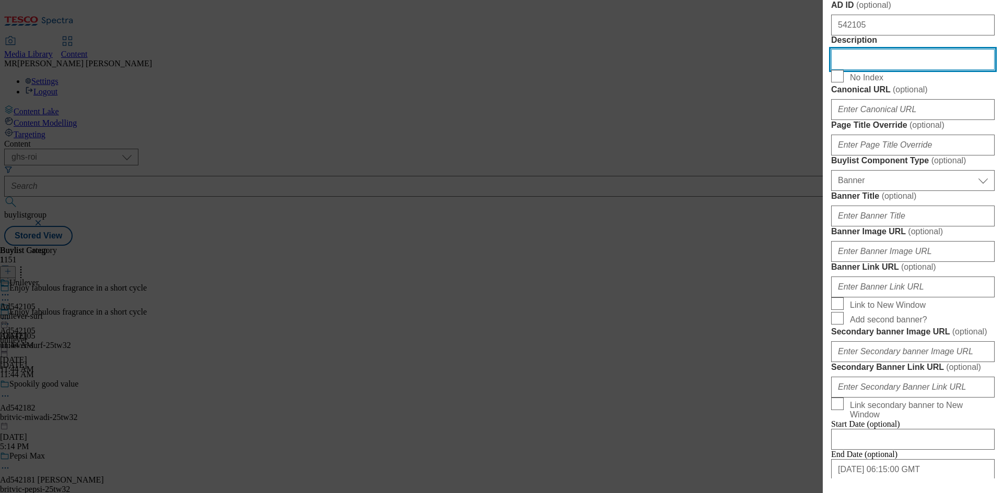
click at [885, 70] on input "Description" at bounding box center [912, 59] width 163 height 21
paste input "Surf Magnifi-Scent Wash Floral Fusion Laundry Detergent 31 Washes 837ml"
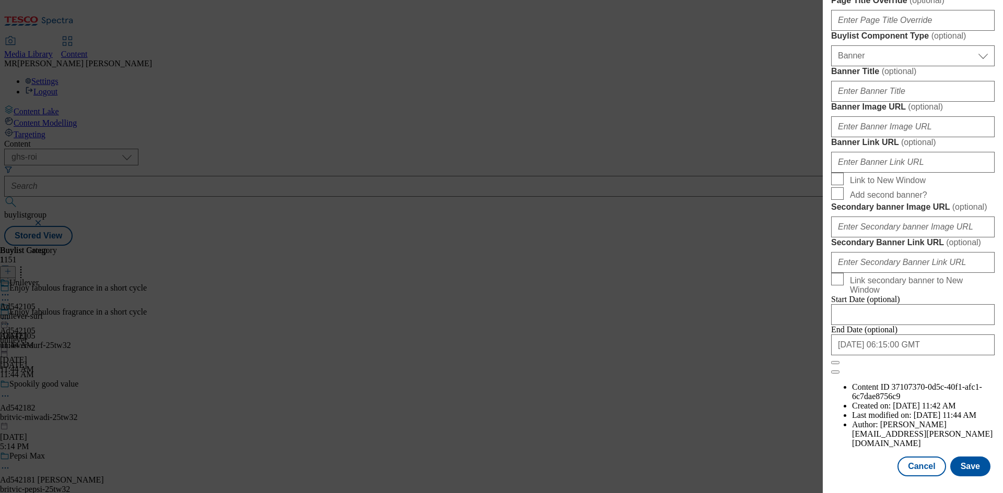
scroll to position [1026, 0]
type input "Surf Magnifi-Scent Wash Floral Fusion Laundry Detergent 31 Washes 837ml"
click at [950, 458] on button "Save" at bounding box center [970, 467] width 40 height 20
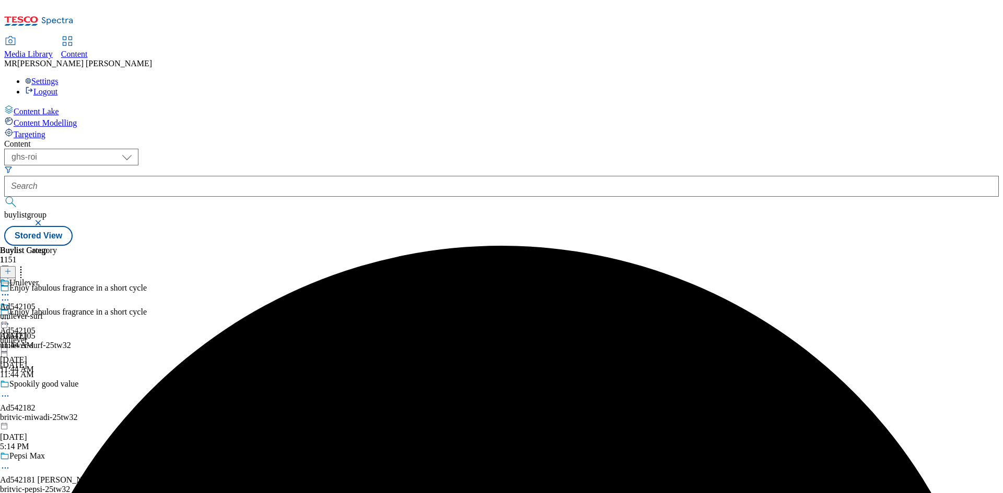
click at [10, 290] on icon at bounding box center [5, 295] width 10 height 10
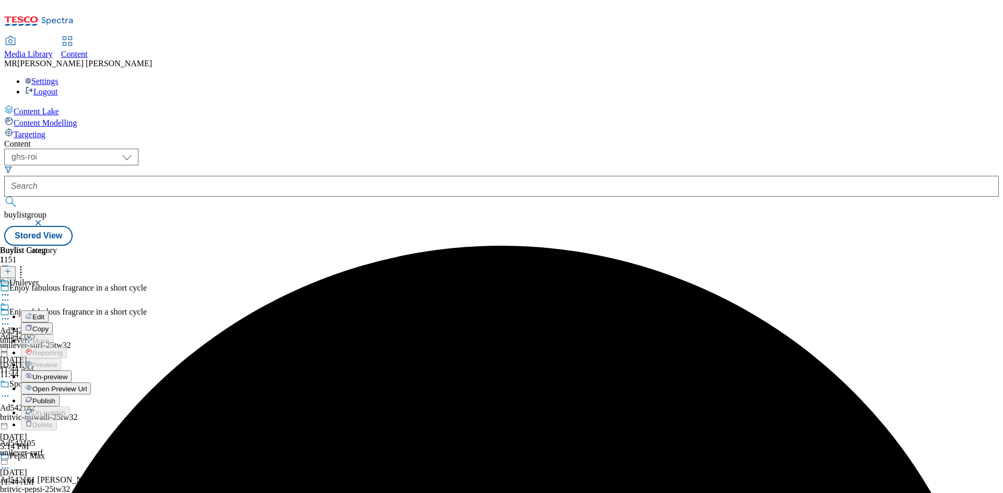
click at [44, 313] on span "Edit" at bounding box center [38, 317] width 12 height 8
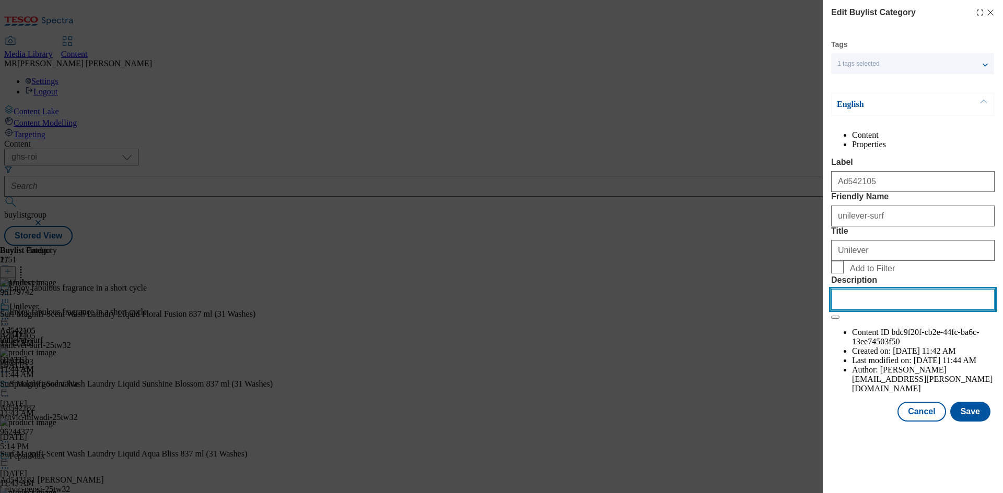
click at [880, 310] on input "Description" at bounding box center [912, 299] width 163 height 21
paste input "Surf Magnifi-Scent Wash Floral Fusion Laundry Detergent 31 Washes 837ml"
type input "Surf Magnifi-Scent Wash Floral Fusion Laundry Detergent 31 Washes 837ml"
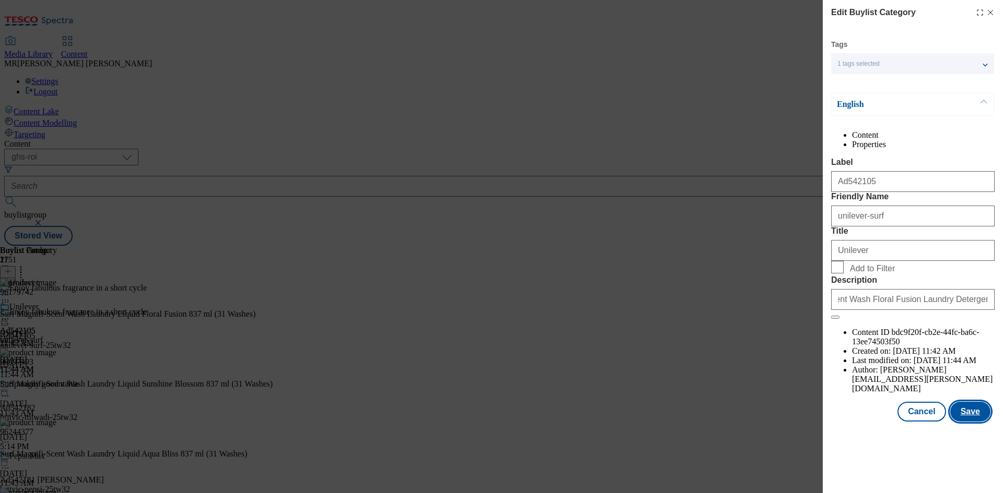
click at [981, 422] on button "Save" at bounding box center [970, 412] width 40 height 20
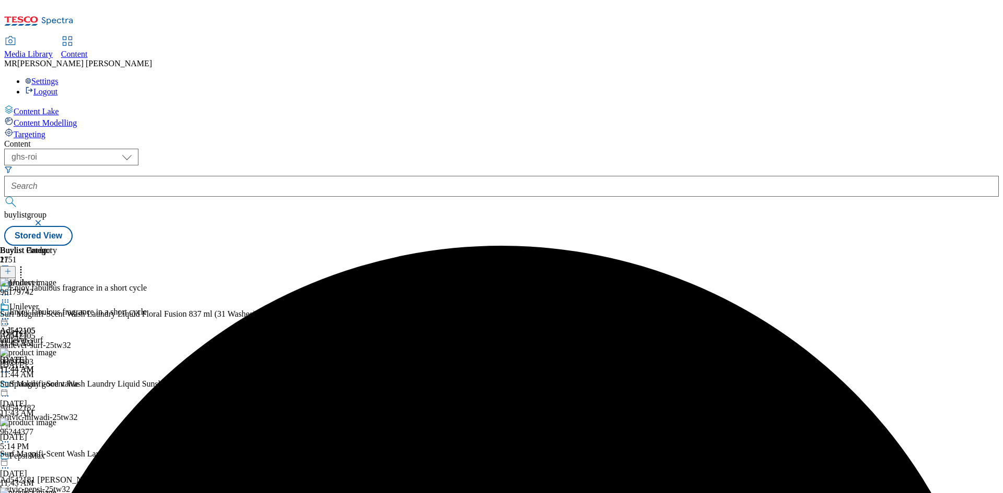
click at [10, 314] on icon at bounding box center [5, 319] width 10 height 10
click at [57, 385] on span "Preview" at bounding box center [44, 389] width 25 height 8
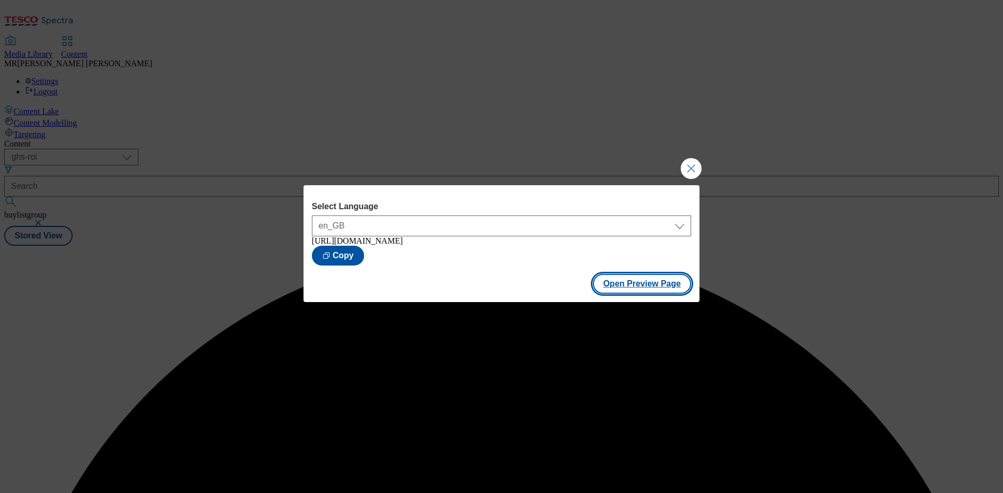
click at [634, 282] on button "Open Preview Page" at bounding box center [642, 284] width 99 height 20
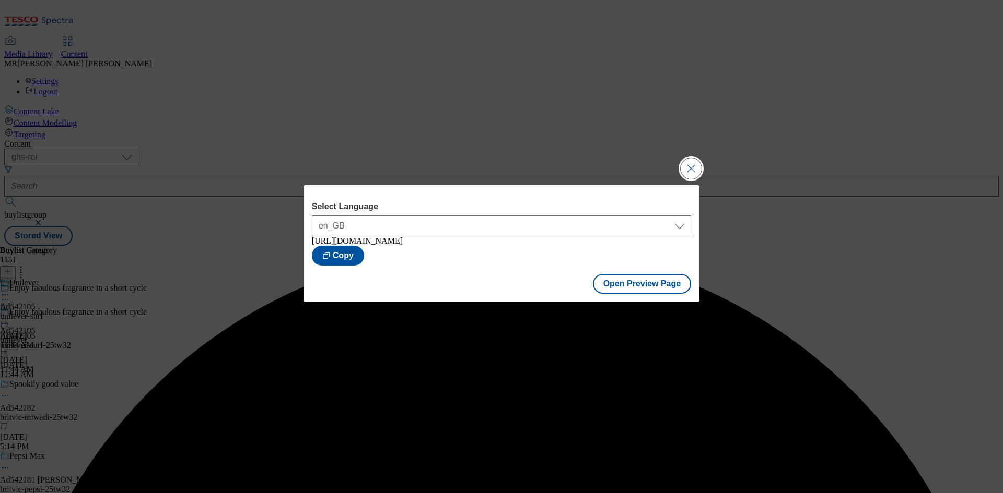
click at [678, 162] on div "Select Language en_GB en_GB https://www.tesco.ie/groceries/en-GB/buylists/unile…" at bounding box center [501, 246] width 1003 height 493
click at [683, 162] on button "Close Modal" at bounding box center [690, 168] width 21 height 21
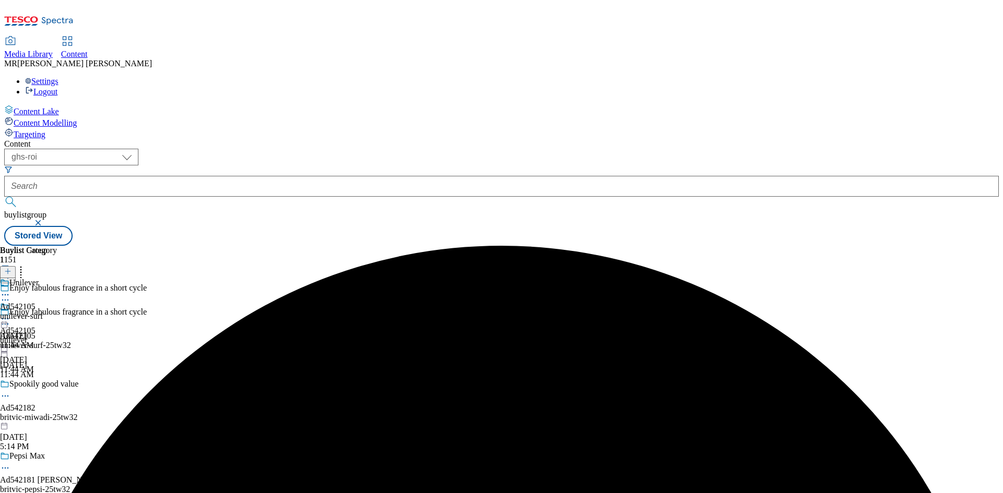
click at [10, 314] on icon at bounding box center [5, 319] width 10 height 10
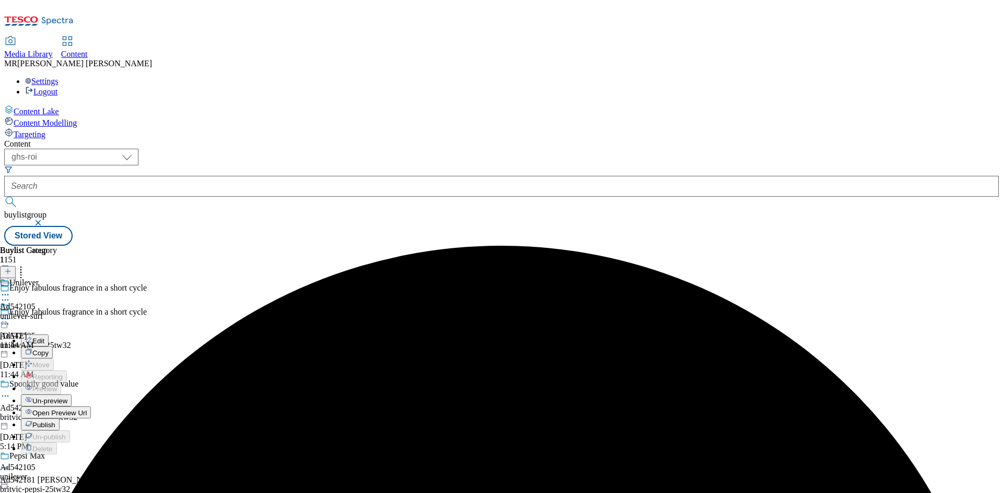
click at [55, 421] on span "Publish" at bounding box center [43, 425] width 23 height 8
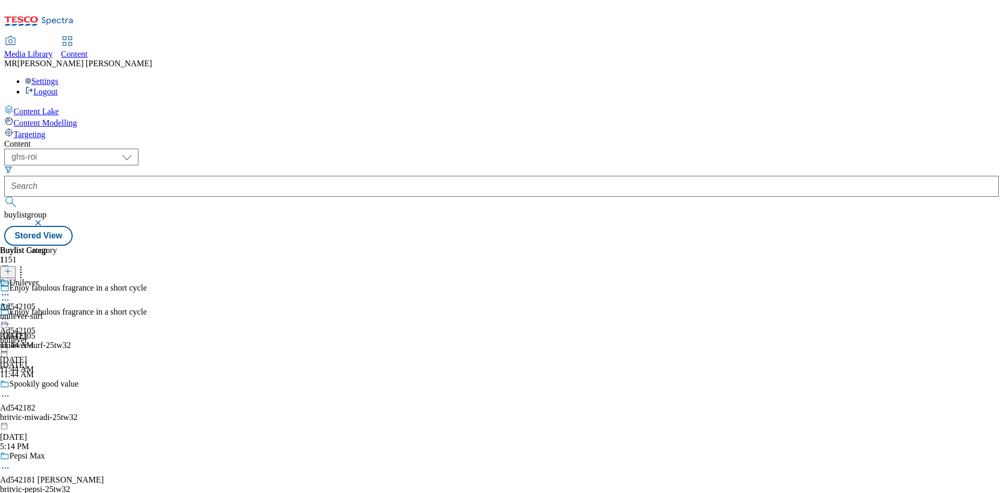
click at [6, 319] on circle at bounding box center [6, 320] width 2 height 2
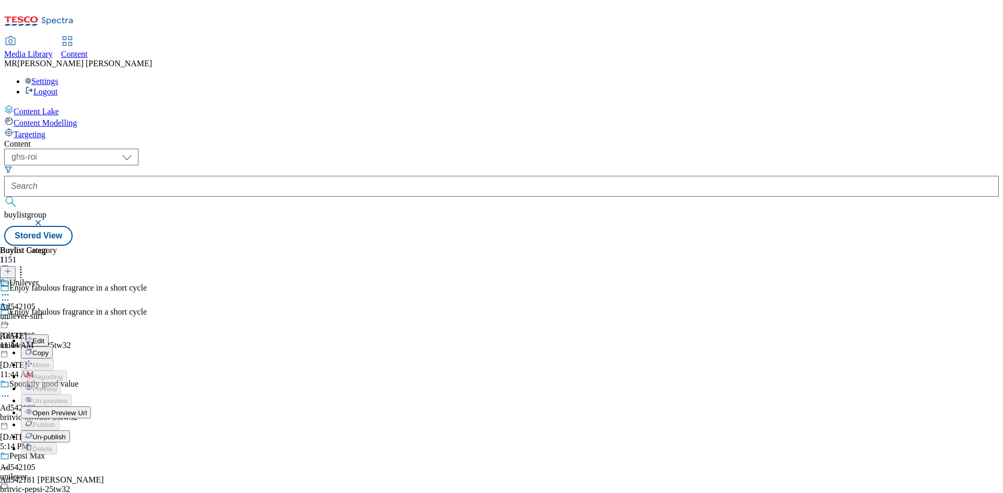
click at [87, 409] on span "Open Preview Url" at bounding box center [59, 413] width 54 height 8
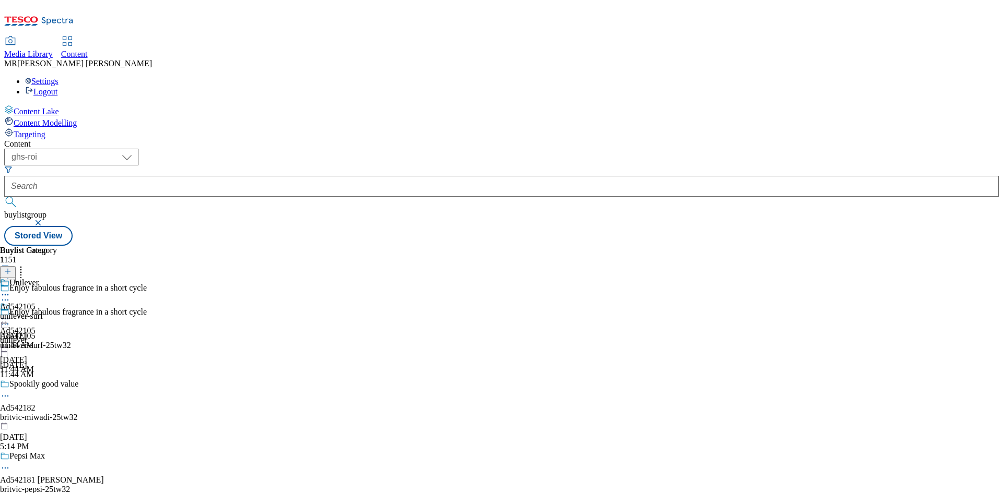
click at [10, 319] on icon at bounding box center [5, 324] width 10 height 10
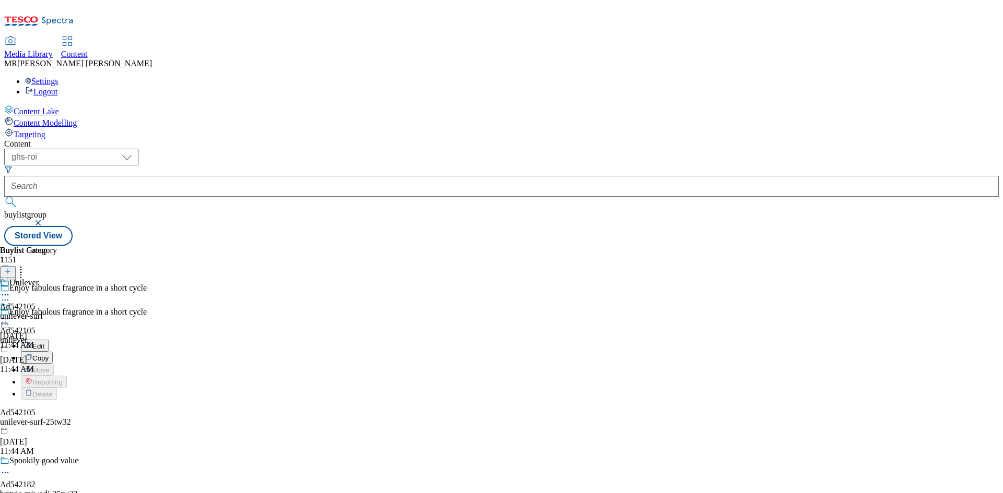
click at [44, 343] on span "Edit" at bounding box center [38, 347] width 12 height 8
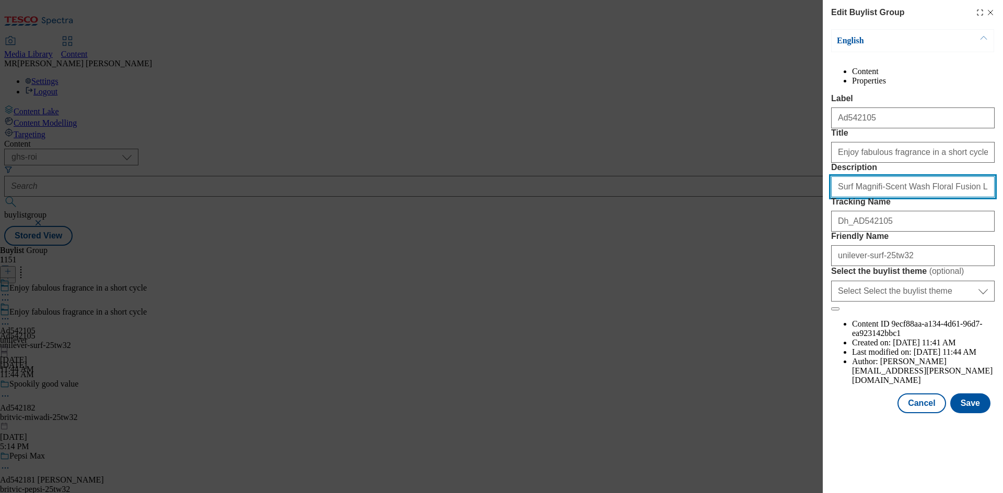
click at [880, 197] on input "Surf Magnifi-Scent Wash Floral Fusion Laundry Detergent 31 Washes 837ml" at bounding box center [912, 186] width 163 height 21
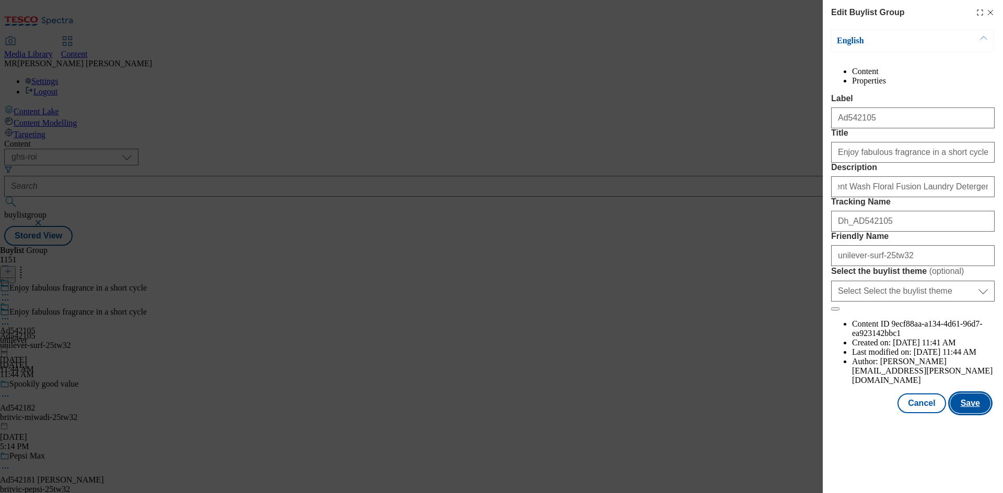
click at [959, 414] on button "Save" at bounding box center [970, 404] width 40 height 20
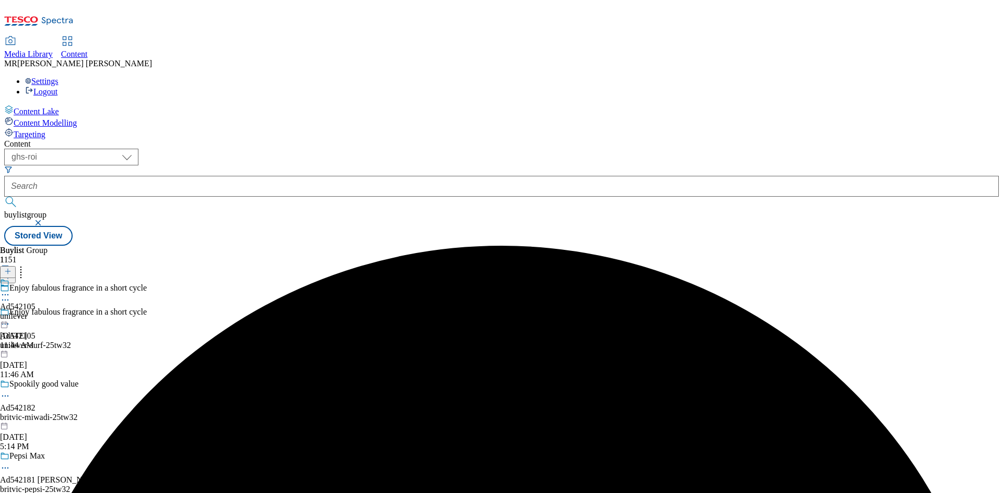
click at [10, 290] on icon at bounding box center [5, 295] width 10 height 10
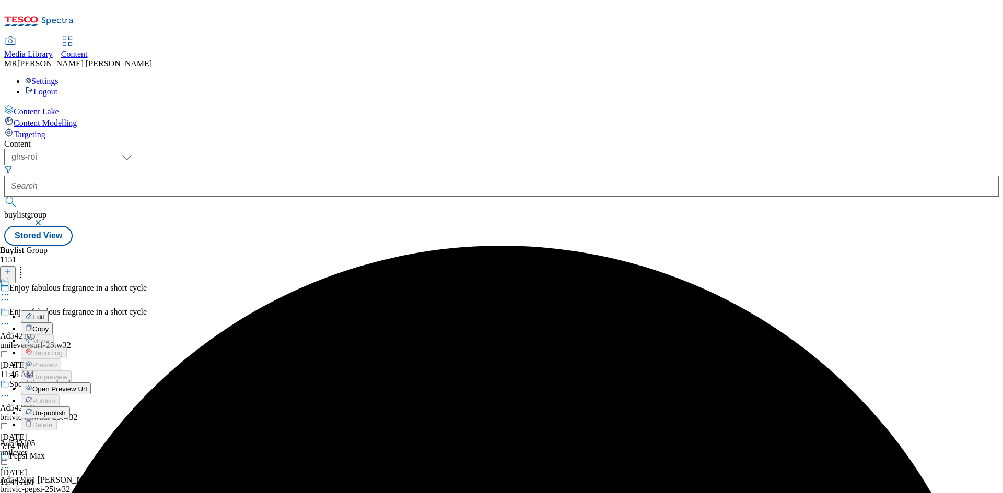
click at [44, 313] on span "Edit" at bounding box center [38, 317] width 12 height 8
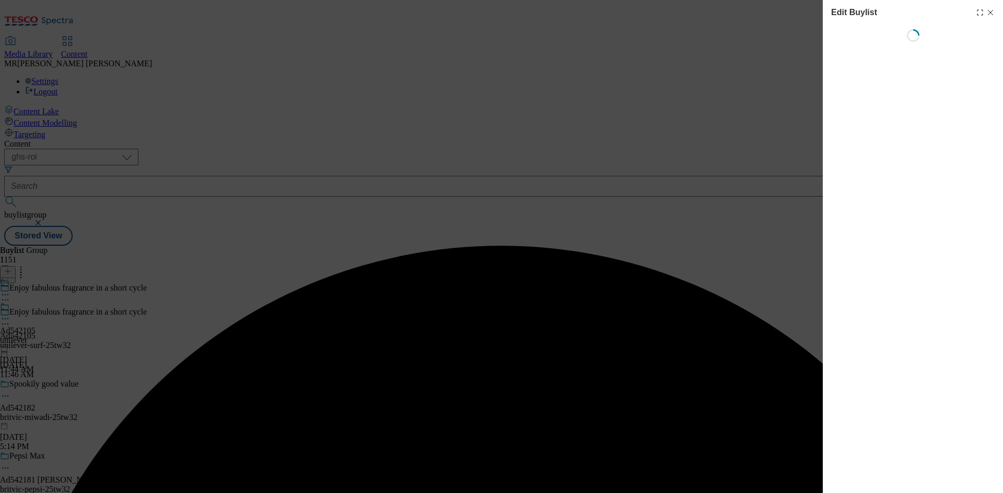
select select "tactical"
select select "supplier funded short term 1-3 weeks"
select select "dunnhumby"
select select "Banner"
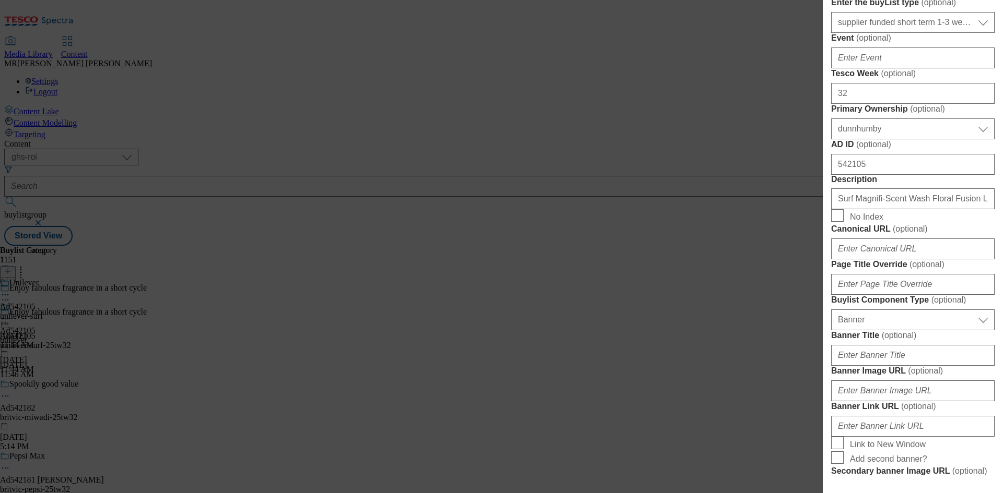
scroll to position [470, 0]
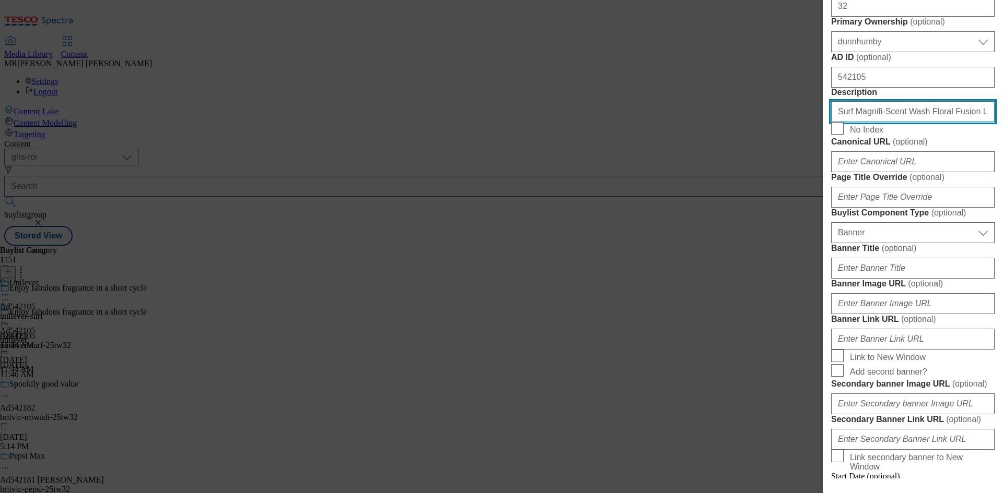
click at [892, 122] on input "Surf Magnifi-Scent Wash Floral Fusion Laundry Detergent 31 Washes 837ml" at bounding box center [912, 111] width 163 height 21
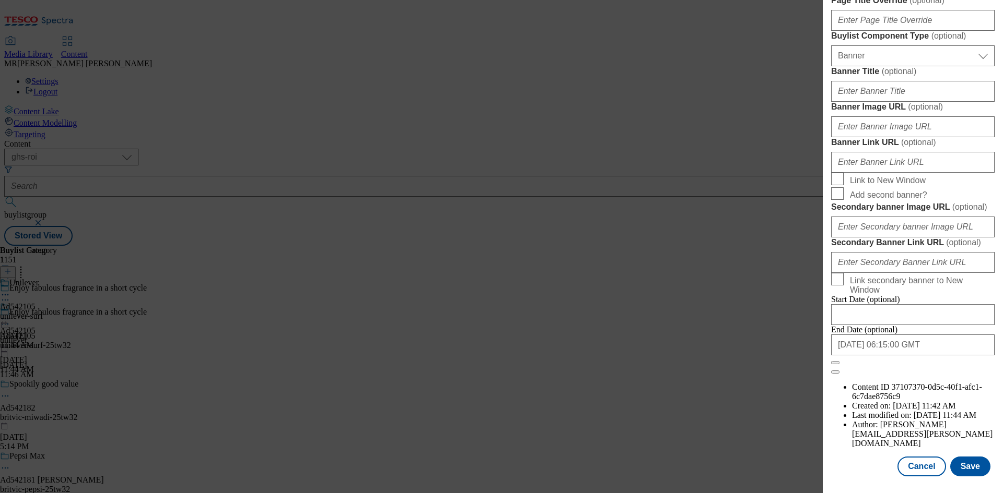
scroll to position [1026, 0]
click at [971, 467] on button "Save" at bounding box center [970, 467] width 40 height 20
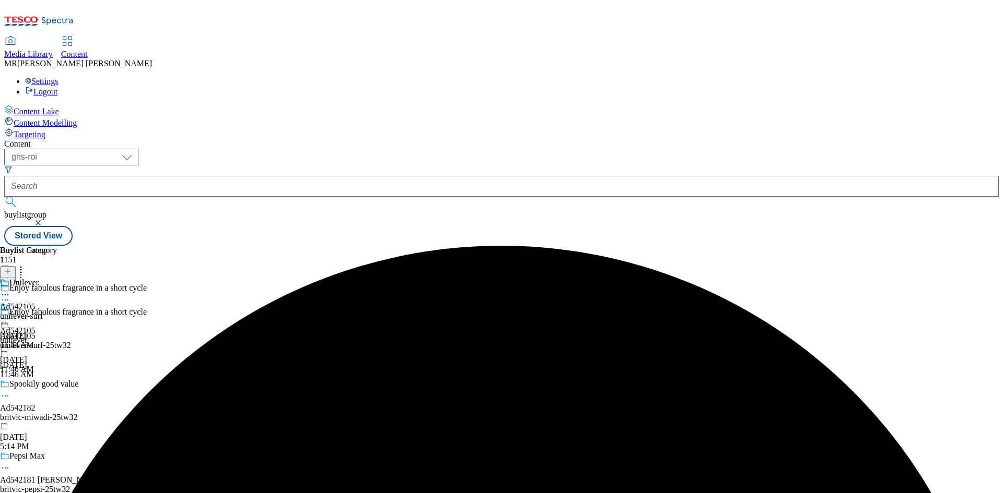
click at [10, 290] on icon at bounding box center [5, 295] width 10 height 10
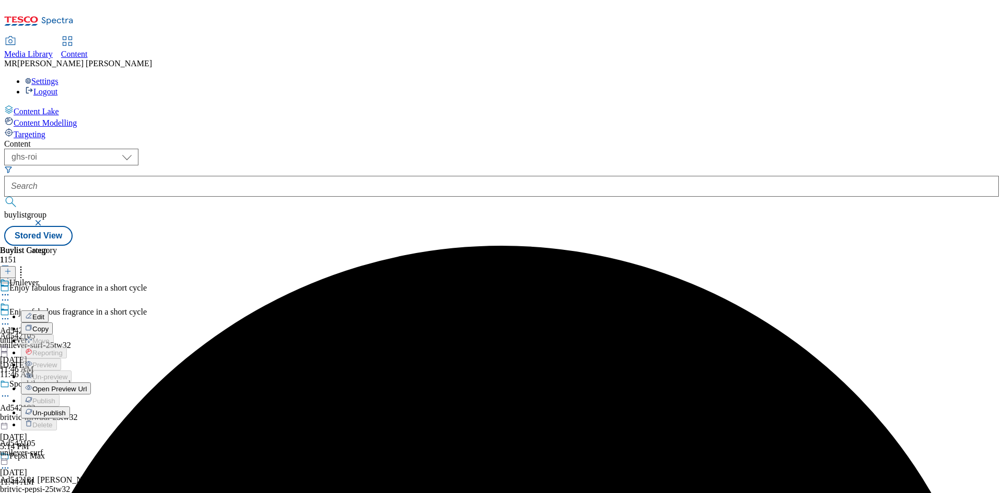
click at [44, 313] on span "Edit" at bounding box center [38, 317] width 12 height 8
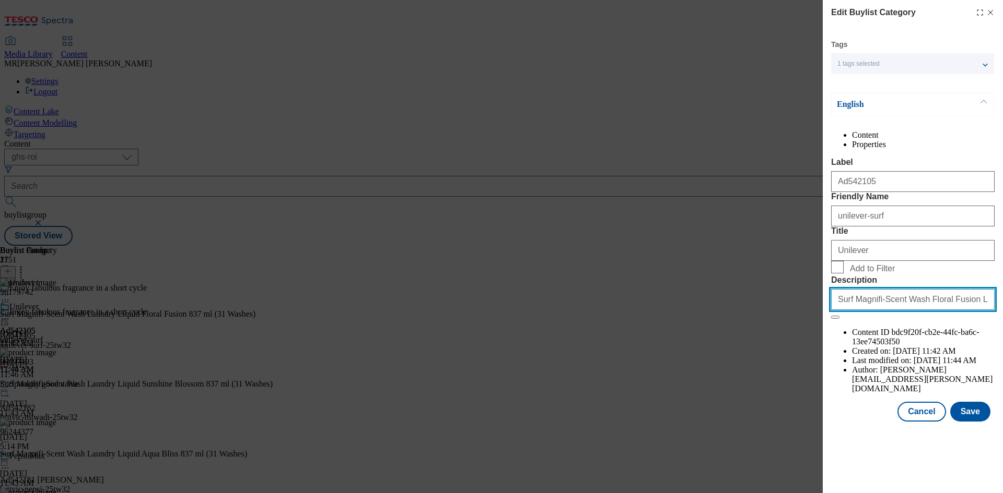
click at [886, 310] on input "Surf Magnifi-Scent Wash Floral Fusion Laundry Detergent 31 Washes 837ml" at bounding box center [912, 299] width 163 height 21
click at [966, 422] on button "Save" at bounding box center [970, 412] width 40 height 20
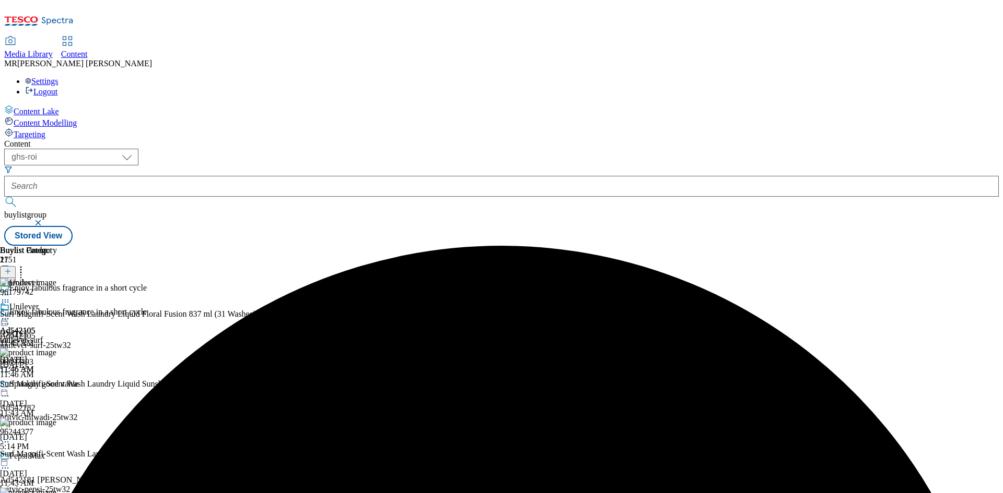
click at [10, 314] on icon at bounding box center [5, 319] width 10 height 10
click at [57, 385] on span "Preview" at bounding box center [44, 389] width 25 height 8
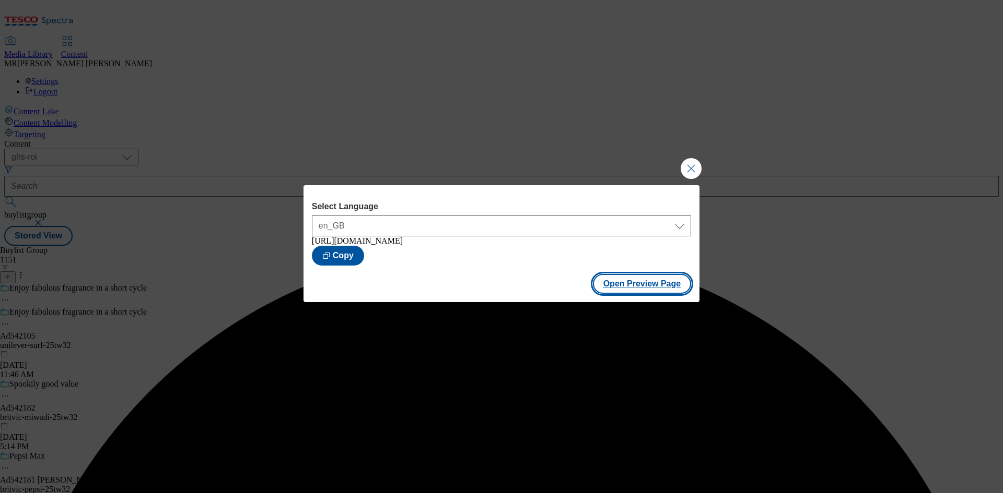
click at [629, 287] on button "Open Preview Page" at bounding box center [642, 284] width 99 height 20
click at [687, 153] on div "Select Language en_GB en_GB https://www.tesco.ie/groceries/en-GB/buylists/unile…" at bounding box center [501, 246] width 1003 height 493
click at [681, 162] on button "Close Modal" at bounding box center [690, 168] width 21 height 21
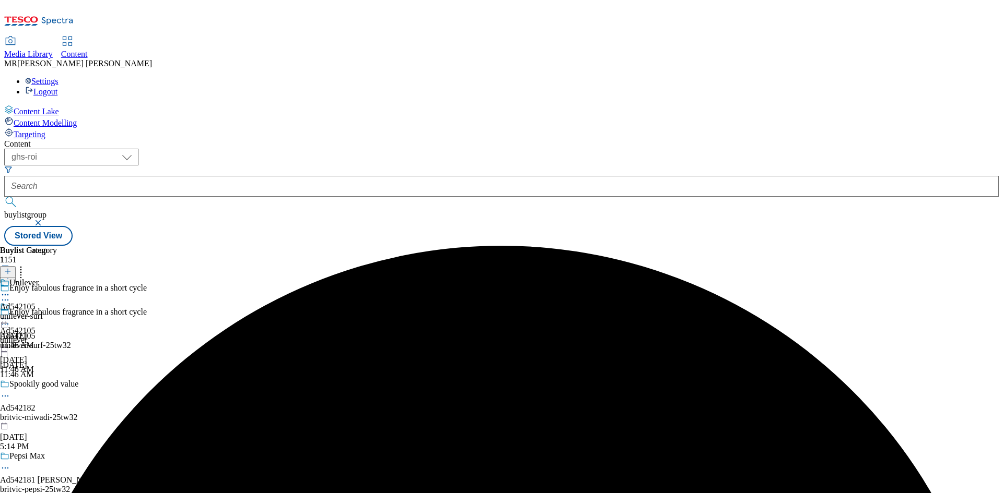
click at [10, 314] on icon at bounding box center [5, 319] width 10 height 10
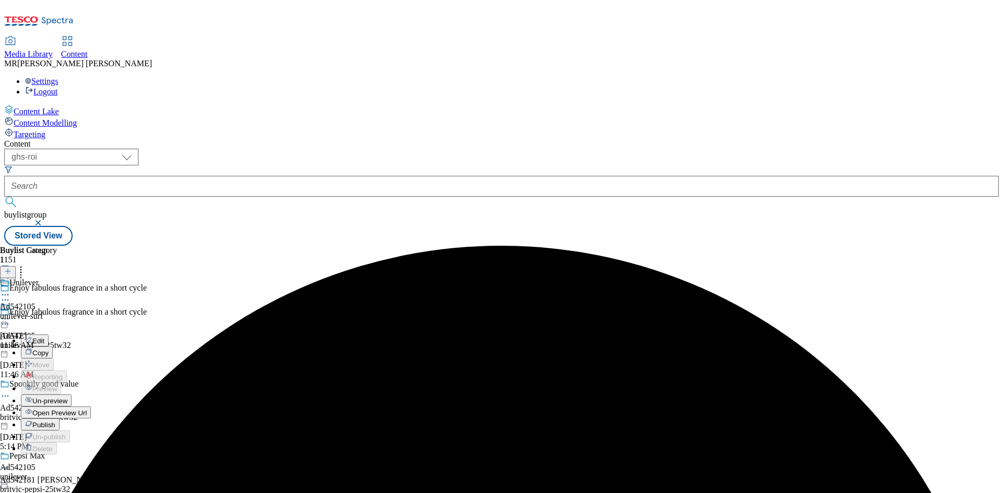
click at [55, 421] on span "Publish" at bounding box center [43, 425] width 23 height 8
